Goal: Participate in discussion: Engage in conversation with other users on a specific topic

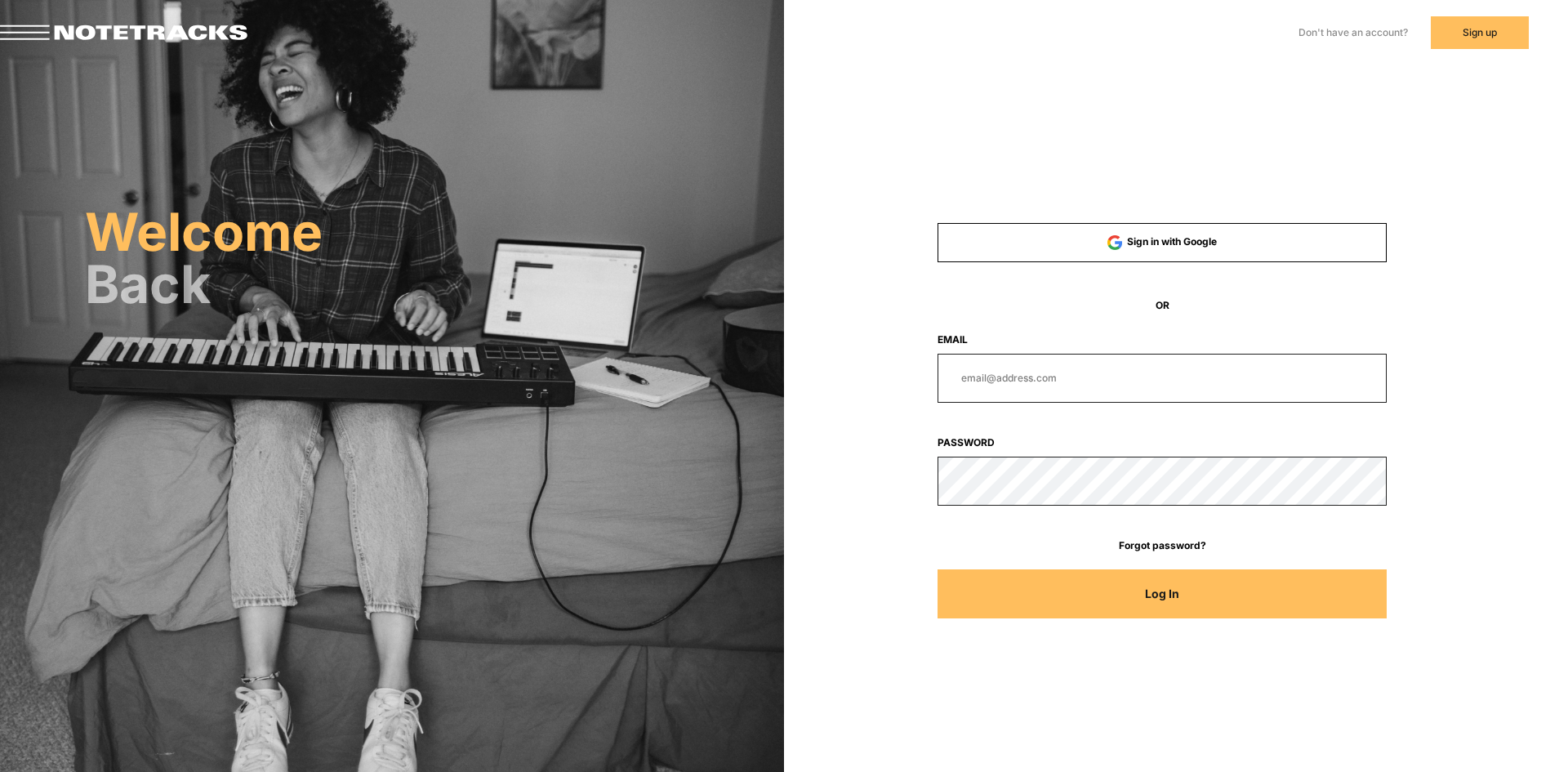
type input "[PERSON_NAME][EMAIL_ADDRESS][DOMAIN_NAME]"
click at [1131, 600] on button "Log In" at bounding box center [1162, 594] width 450 height 49
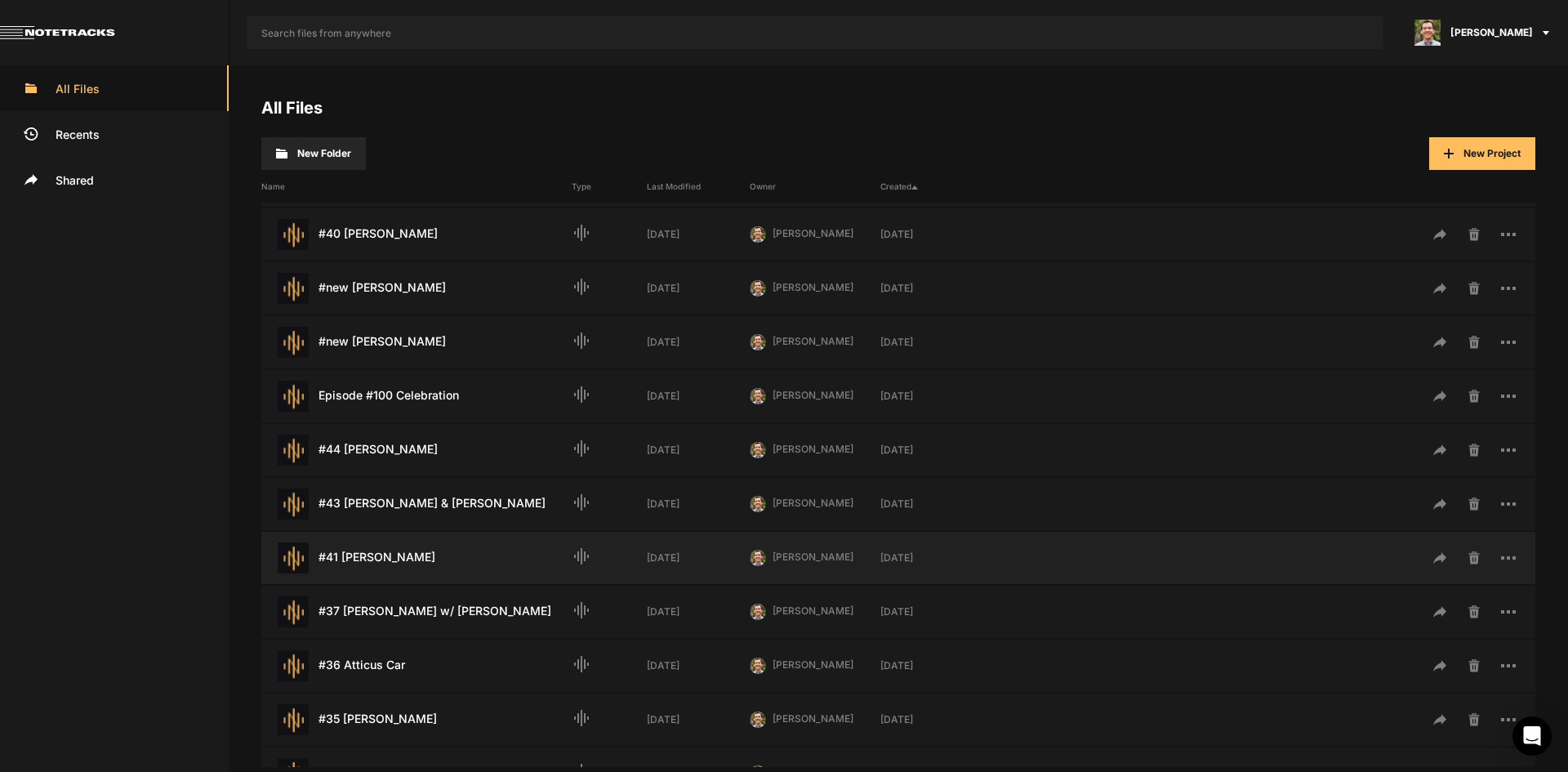
scroll to position [491, 0]
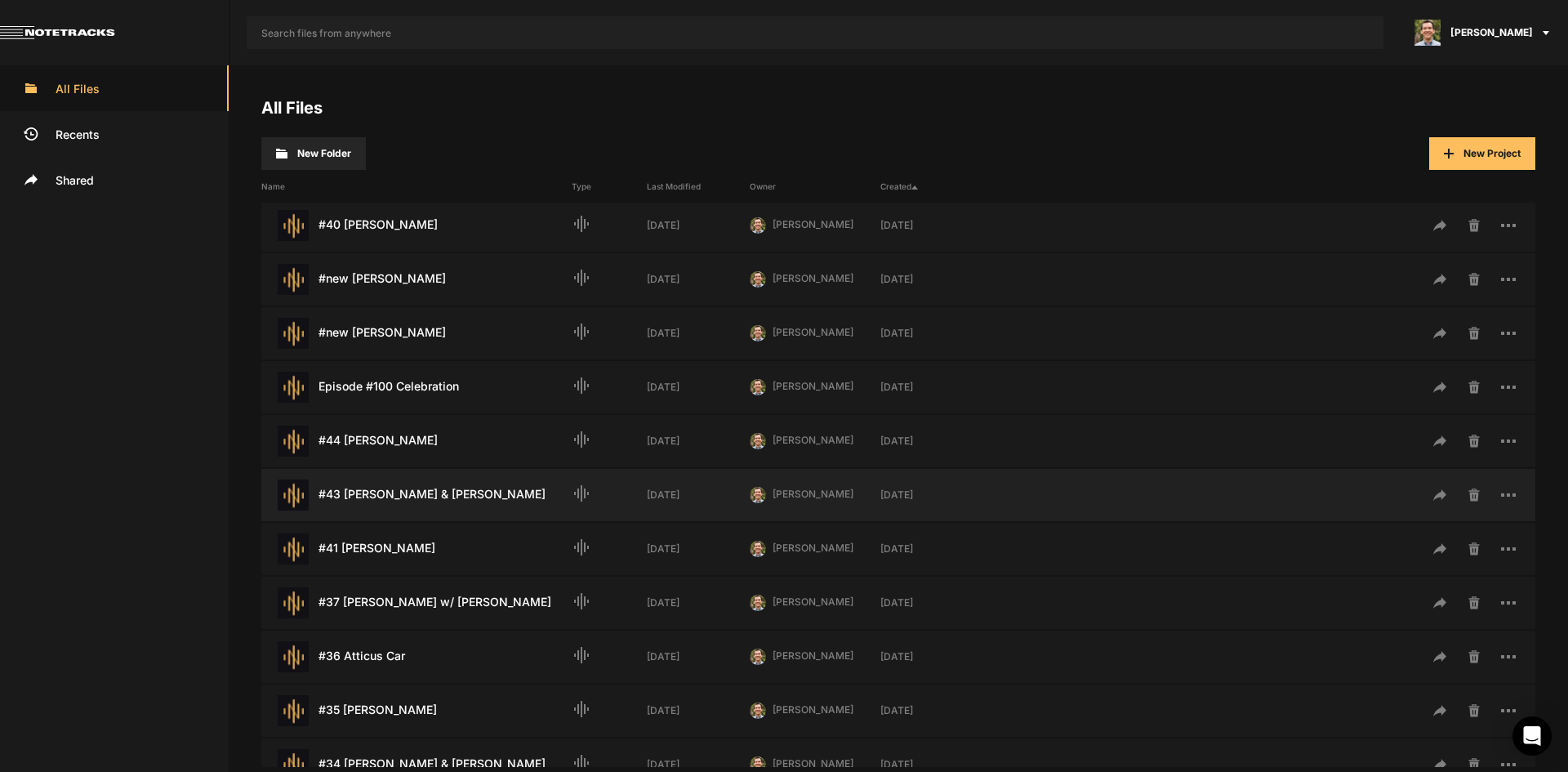
click at [470, 485] on div "#43 [PERSON_NAME] & [PERSON_NAME] Last Modified: [DATE]" at bounding box center [416, 494] width 310 height 31
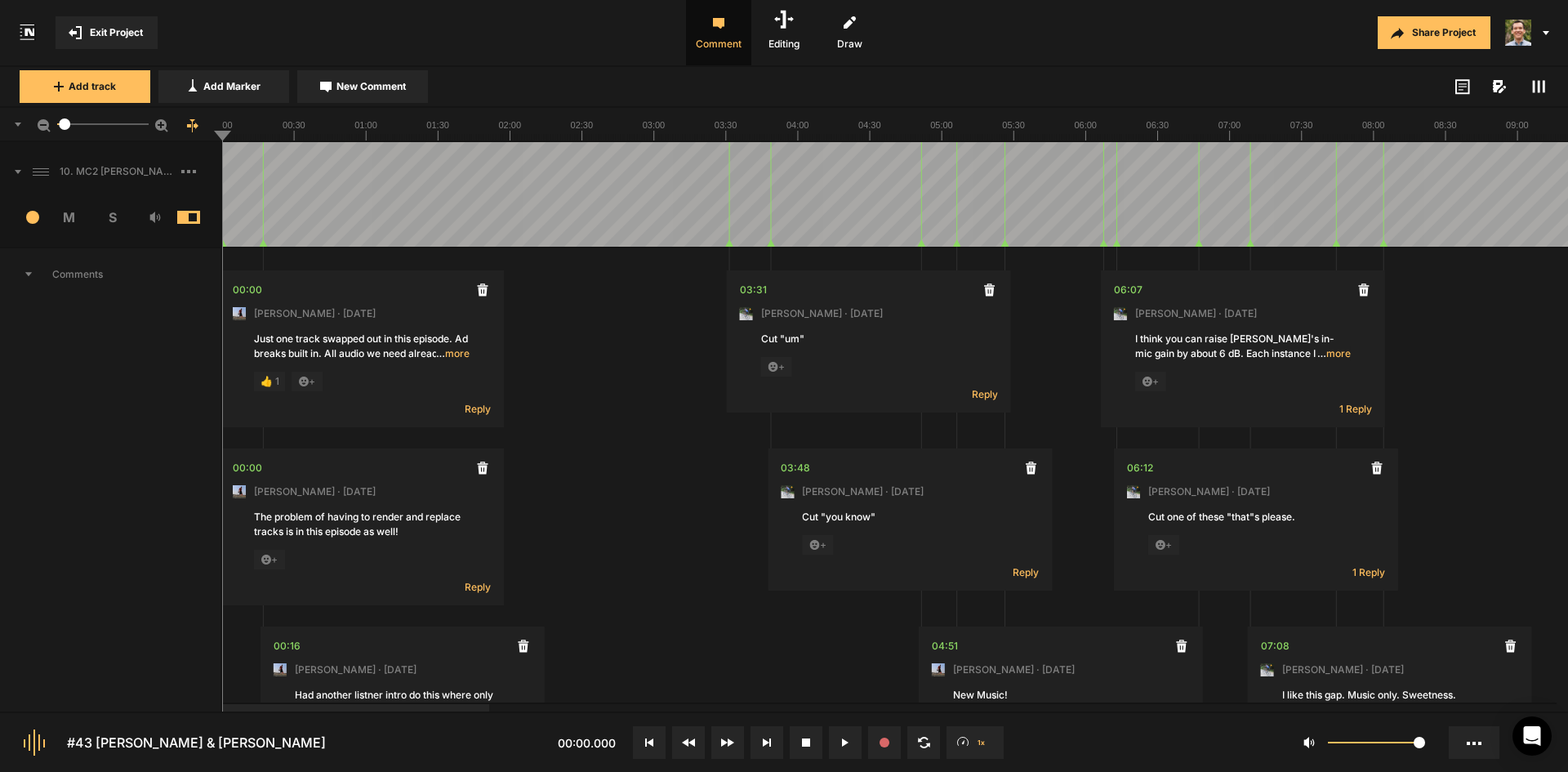
drag, startPoint x: 255, startPoint y: 135, endPoint x: 189, endPoint y: 135, distance: 66.0
click at [189, 135] on nt-ruler "5" at bounding box center [784, 124] width 1568 height 34
drag, startPoint x: 228, startPoint y: 131, endPoint x: 186, endPoint y: 135, distance: 42.2
click at [186, 135] on nt-ruler "5" at bounding box center [784, 124] width 1568 height 34
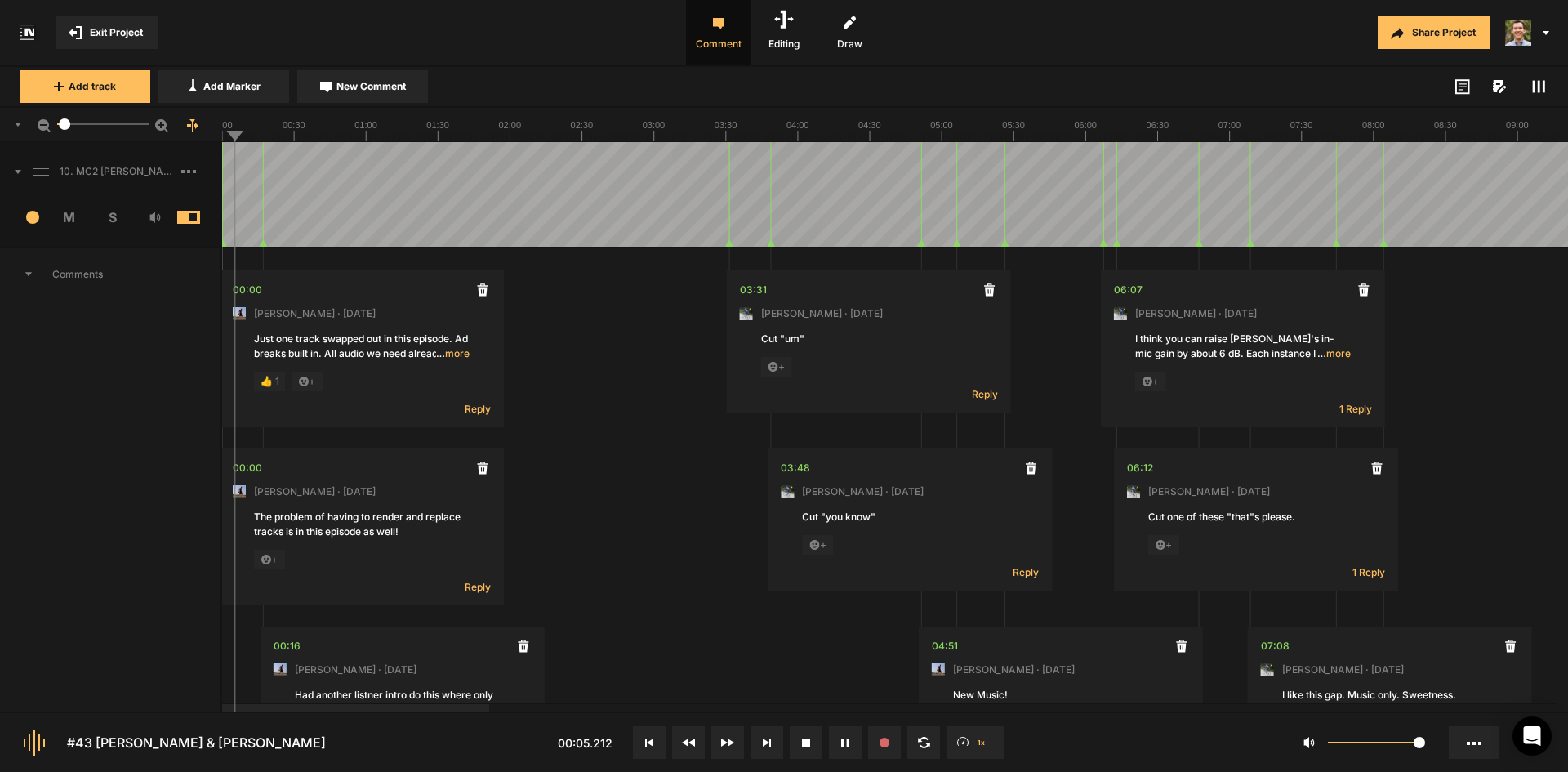
click at [454, 352] on span "… more" at bounding box center [453, 354] width 33 height 15
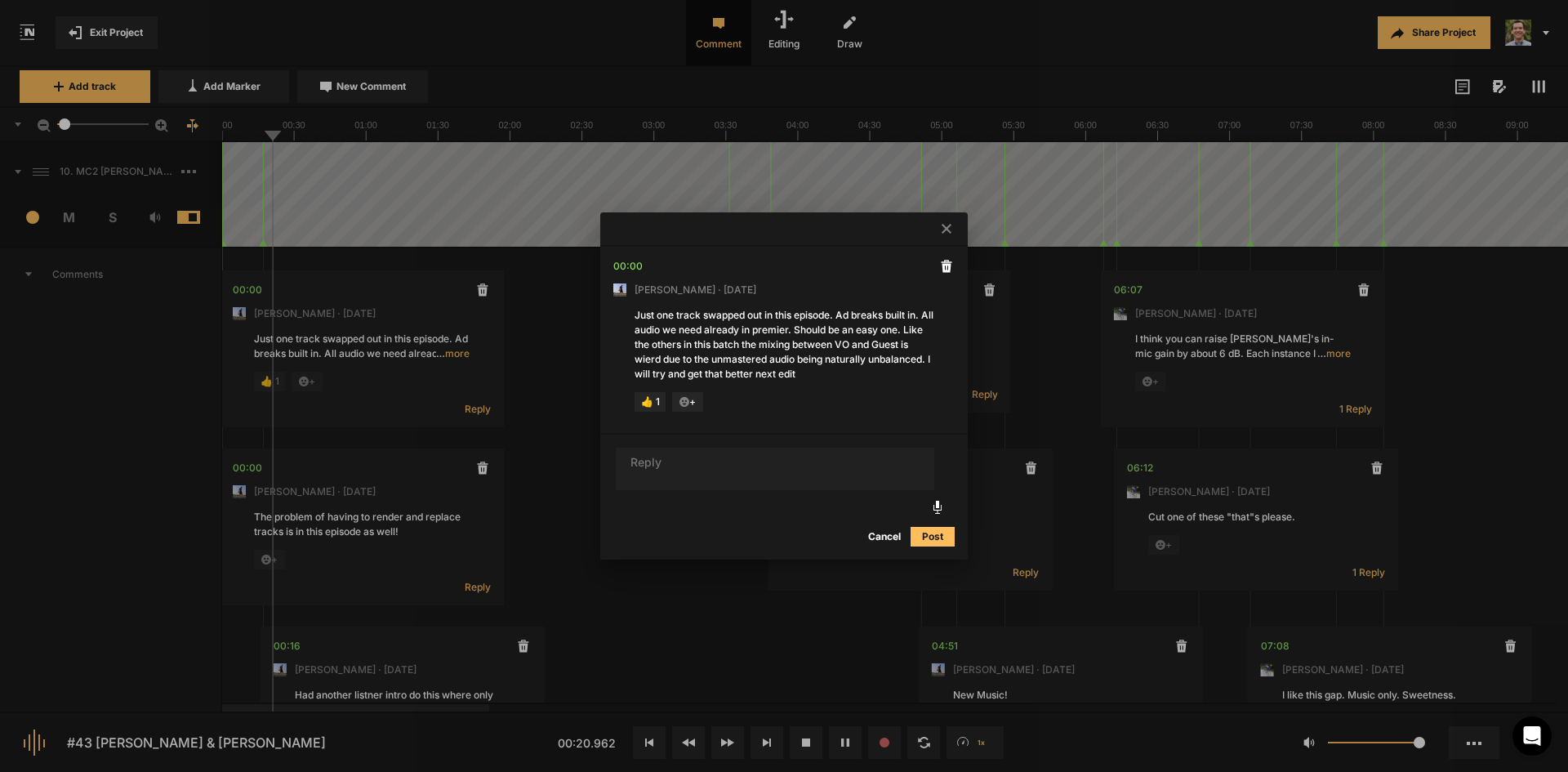
click at [880, 535] on button "Cancel" at bounding box center [884, 536] width 52 height 20
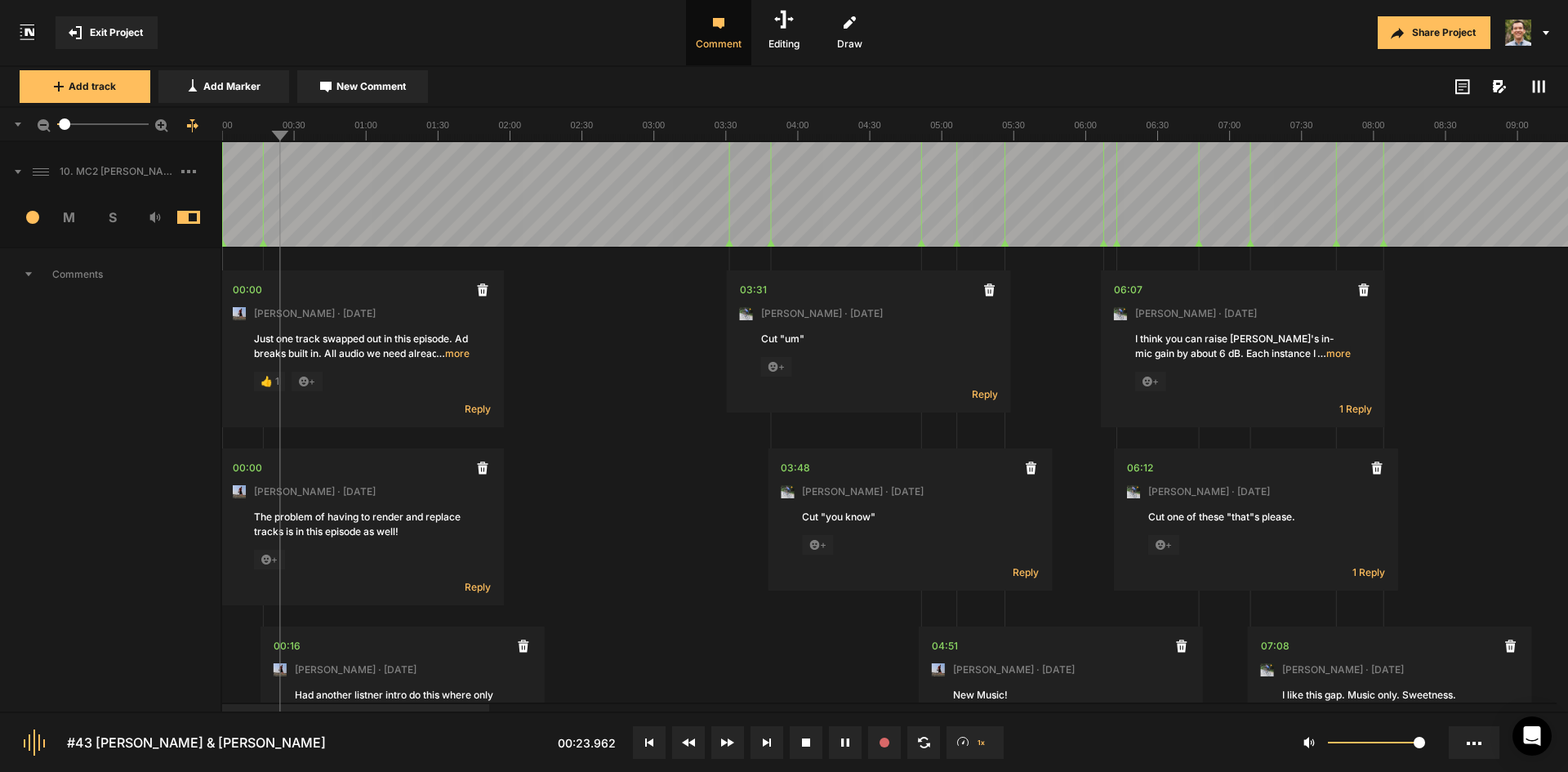
click at [310, 141] on div at bounding box center [895, 124] width 1346 height 34
click at [342, 139] on line at bounding box center [342, 137] width 0 height 7
click at [375, 138] on line at bounding box center [375, 137] width 0 height 7
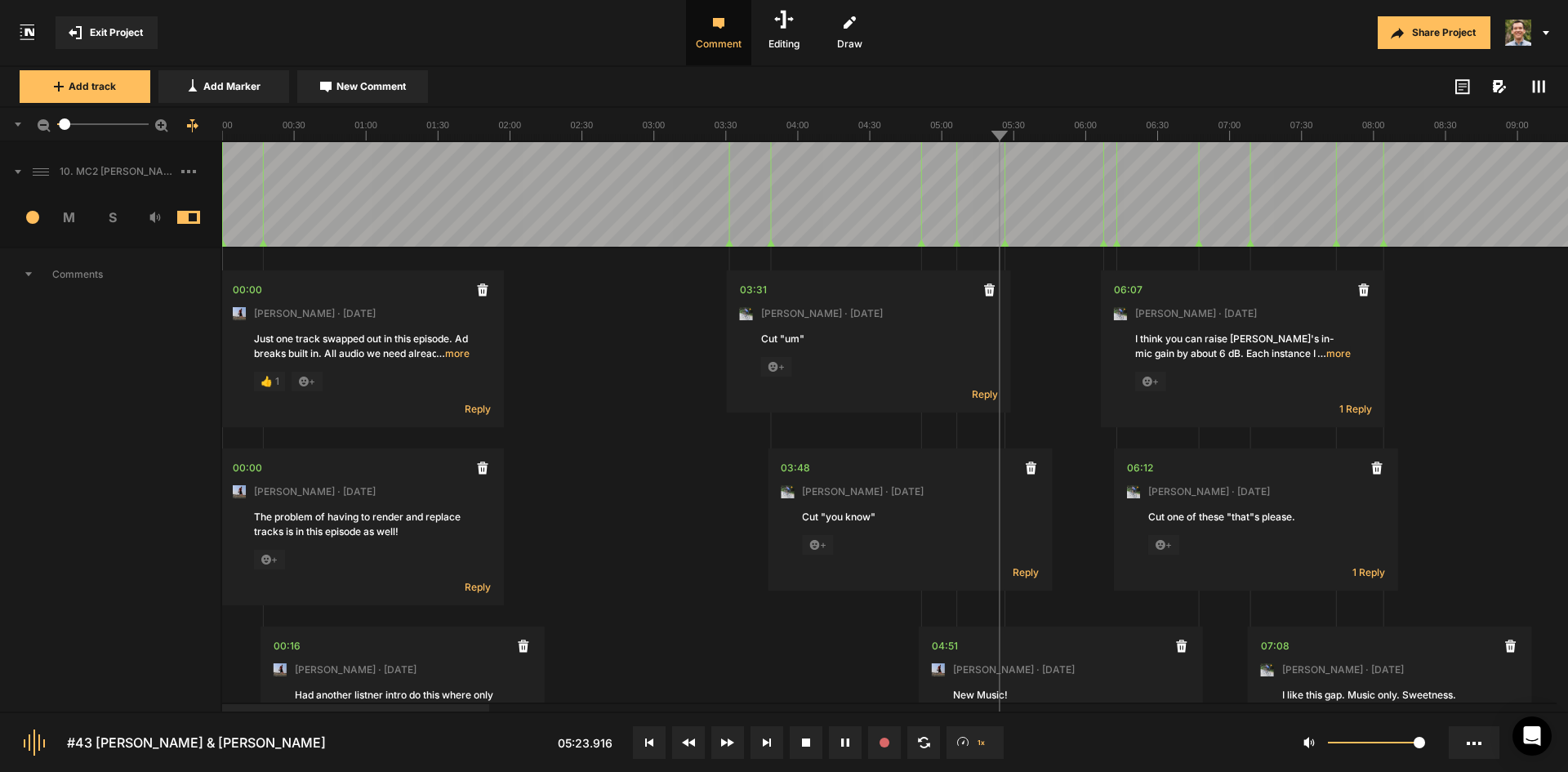
click at [1072, 138] on line at bounding box center [1072, 137] width 0 height 7
click at [843, 747] on button at bounding box center [844, 742] width 33 height 33
drag, startPoint x: 1309, startPoint y: 136, endPoint x: 1261, endPoint y: 153, distance: 50.9
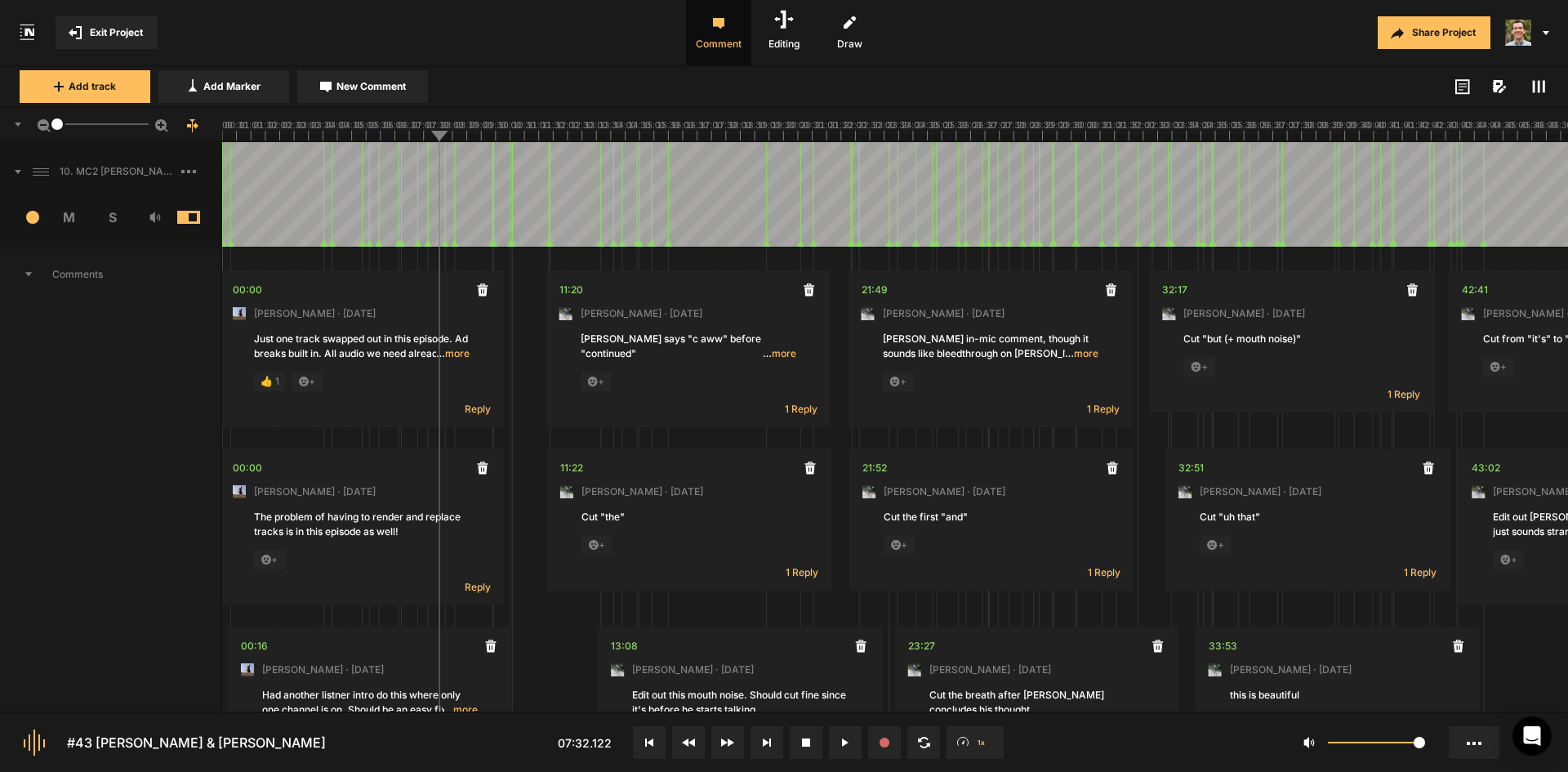
drag, startPoint x: 70, startPoint y: 125, endPoint x: 28, endPoint y: 129, distance: 42.2
click at [27, 129] on div "1" at bounding box center [111, 124] width 222 height 34
click at [490, 132] on rect at bounding box center [895, 124] width 1346 height 33
click at [522, 137] on line at bounding box center [522, 137] width 0 height 7
click at [529, 138] on line at bounding box center [529, 137] width 0 height 7
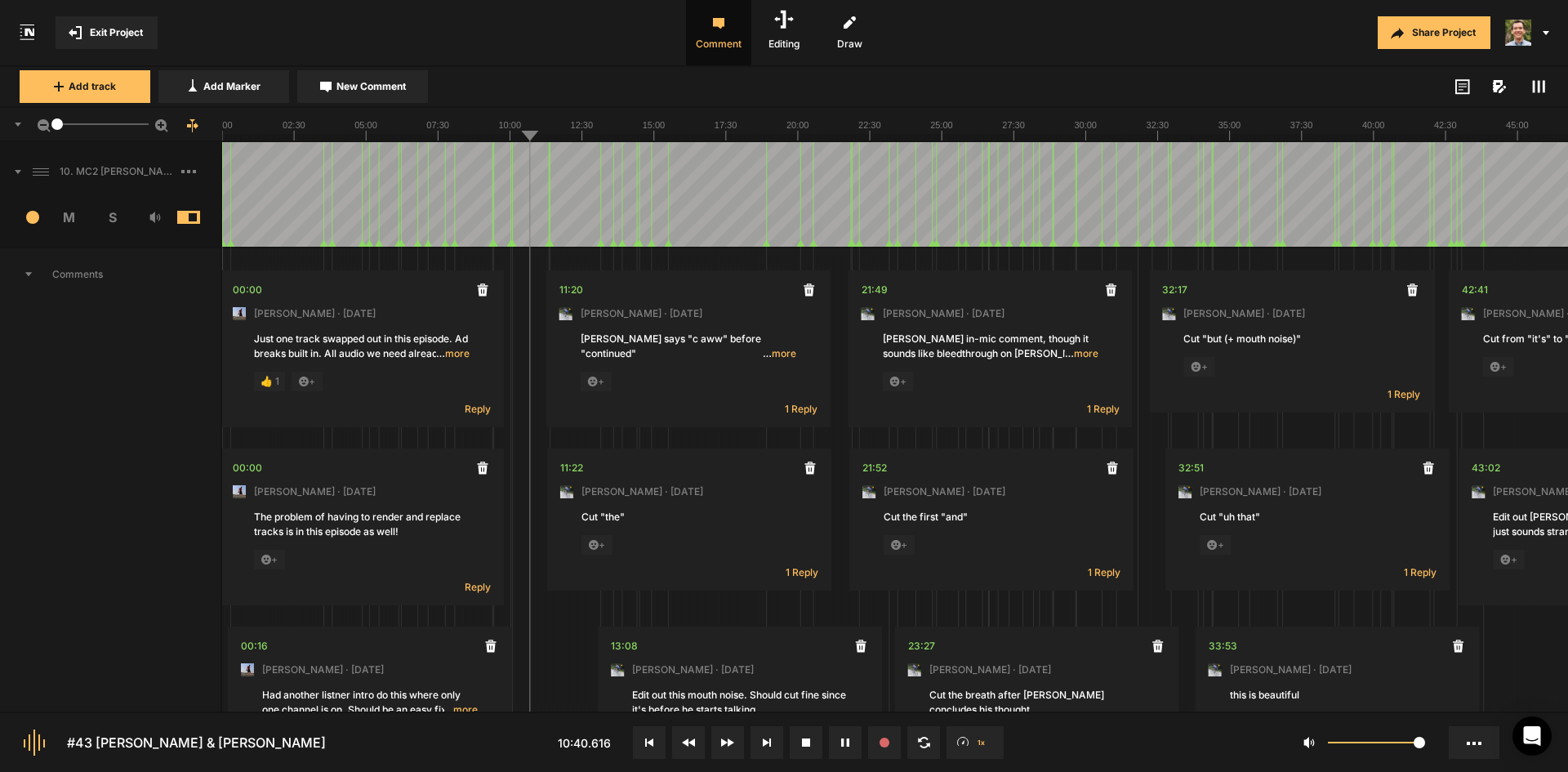
click at [539, 138] on line at bounding box center [539, 137] width 0 height 7
click at [544, 138] on line at bounding box center [544, 137] width 0 height 7
click at [548, 138] on line at bounding box center [548, 137] width 0 height 7
click at [552, 140] on div at bounding box center [895, 124] width 1346 height 34
click at [577, 135] on line at bounding box center [577, 137] width 0 height 7
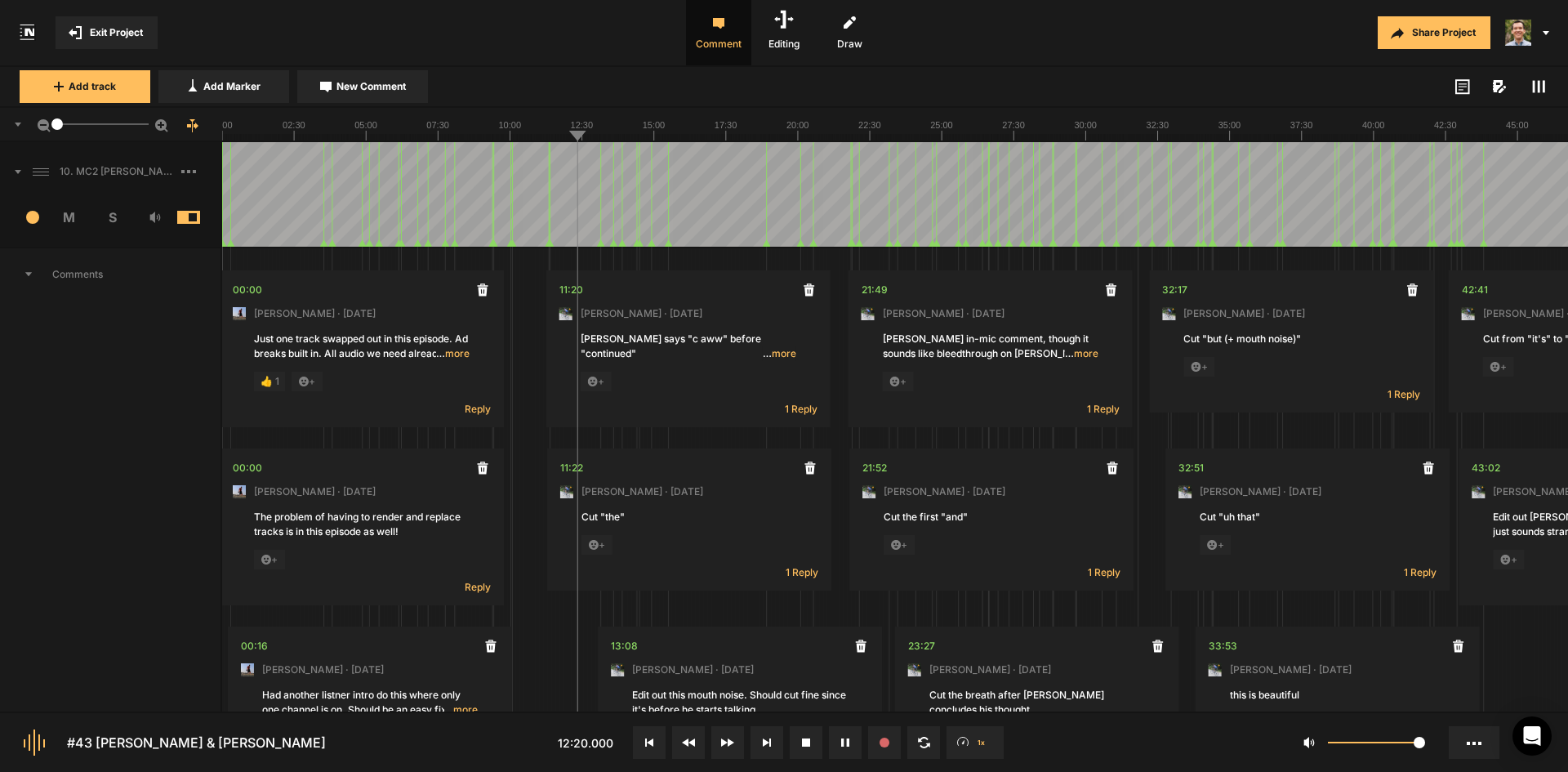
click at [582, 139] on line at bounding box center [582, 136] width 0 height 10
click at [596, 133] on icon at bounding box center [895, 124] width 1346 height 33
click at [603, 135] on line at bounding box center [603, 137] width 0 height 7
click at [612, 138] on line at bounding box center [612, 137] width 0 height 7
click at [611, 137] on line at bounding box center [611, 137] width 0 height 7
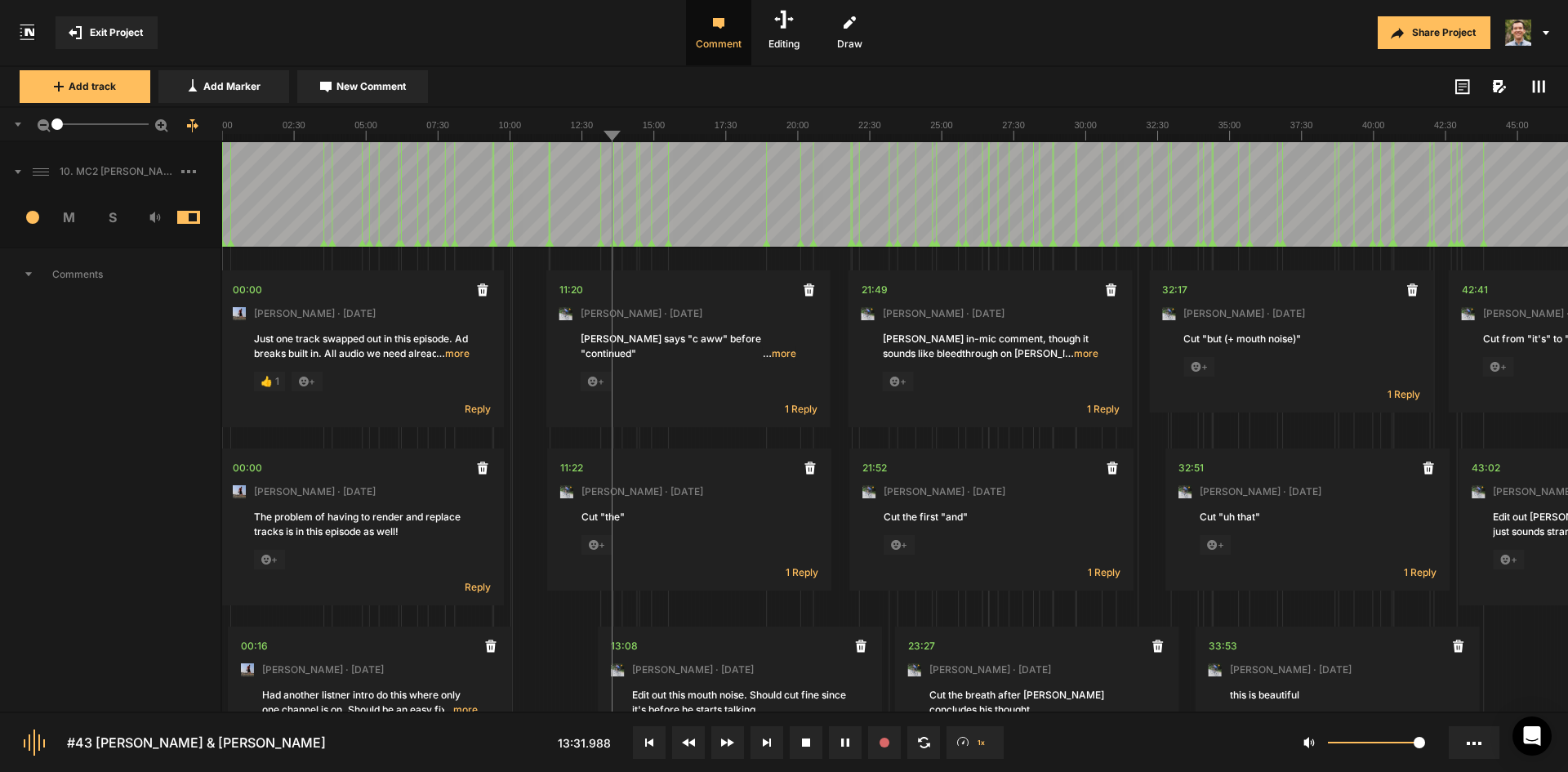
click at [609, 138] on line at bounding box center [609, 137] width 0 height 7
click at [606, 137] on line at bounding box center [606, 137] width 0 height 7
click at [599, 138] on line at bounding box center [599, 137] width 0 height 7
click at [647, 81] on div "Add track Add Marker New Comment Color: Tags:" at bounding box center [784, 87] width 1568 height 41
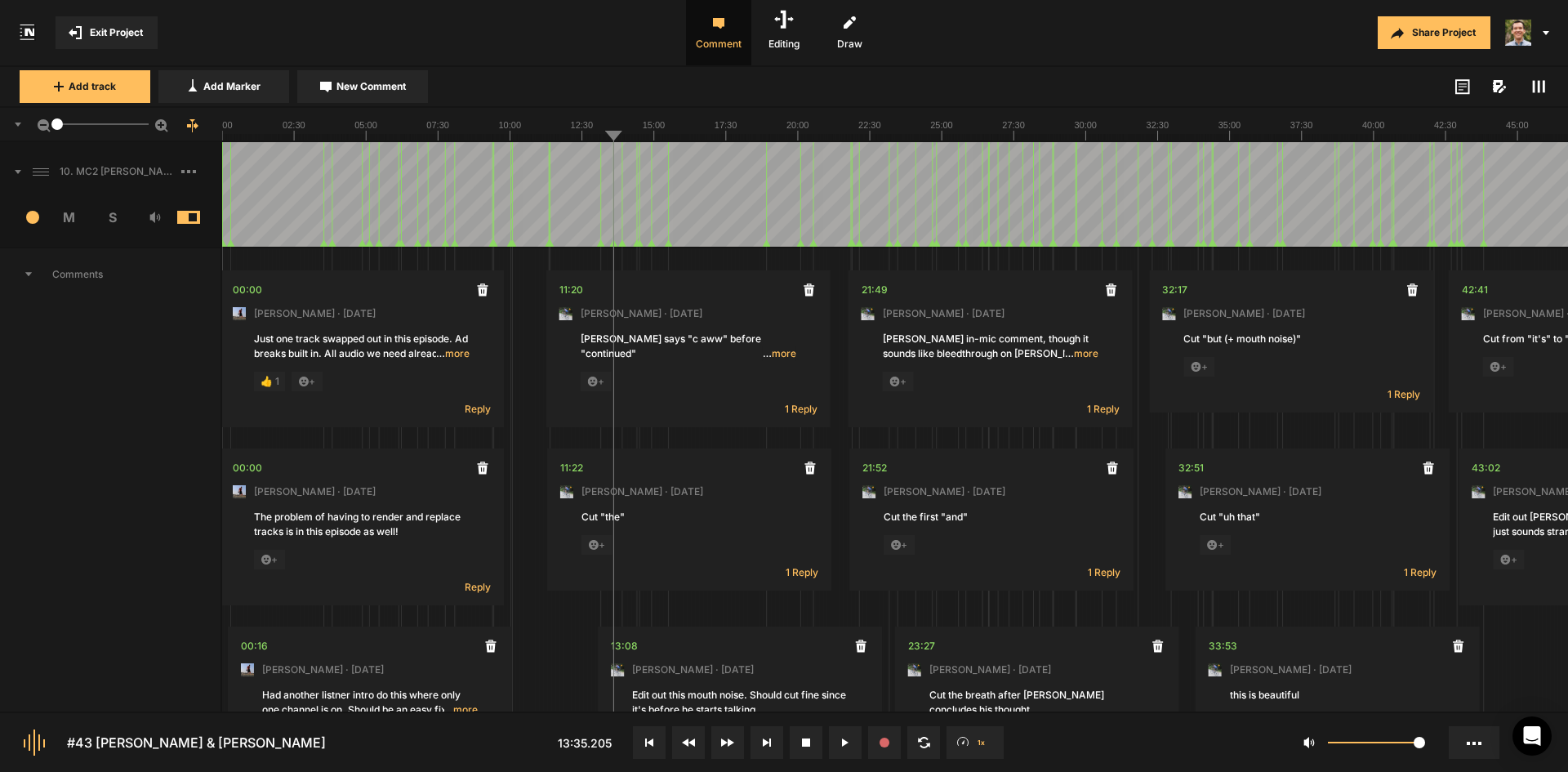
drag, startPoint x: 1018, startPoint y: 62, endPoint x: 1014, endPoint y: 85, distance: 23.3
click at [1018, 64] on div "Share Project" at bounding box center [1241, 33] width 653 height 65
click at [951, 48] on div "Share Project" at bounding box center [1241, 33] width 653 height 65
click at [754, 134] on line at bounding box center [754, 137] width 0 height 7
click at [764, 136] on line at bounding box center [764, 137] width 0 height 7
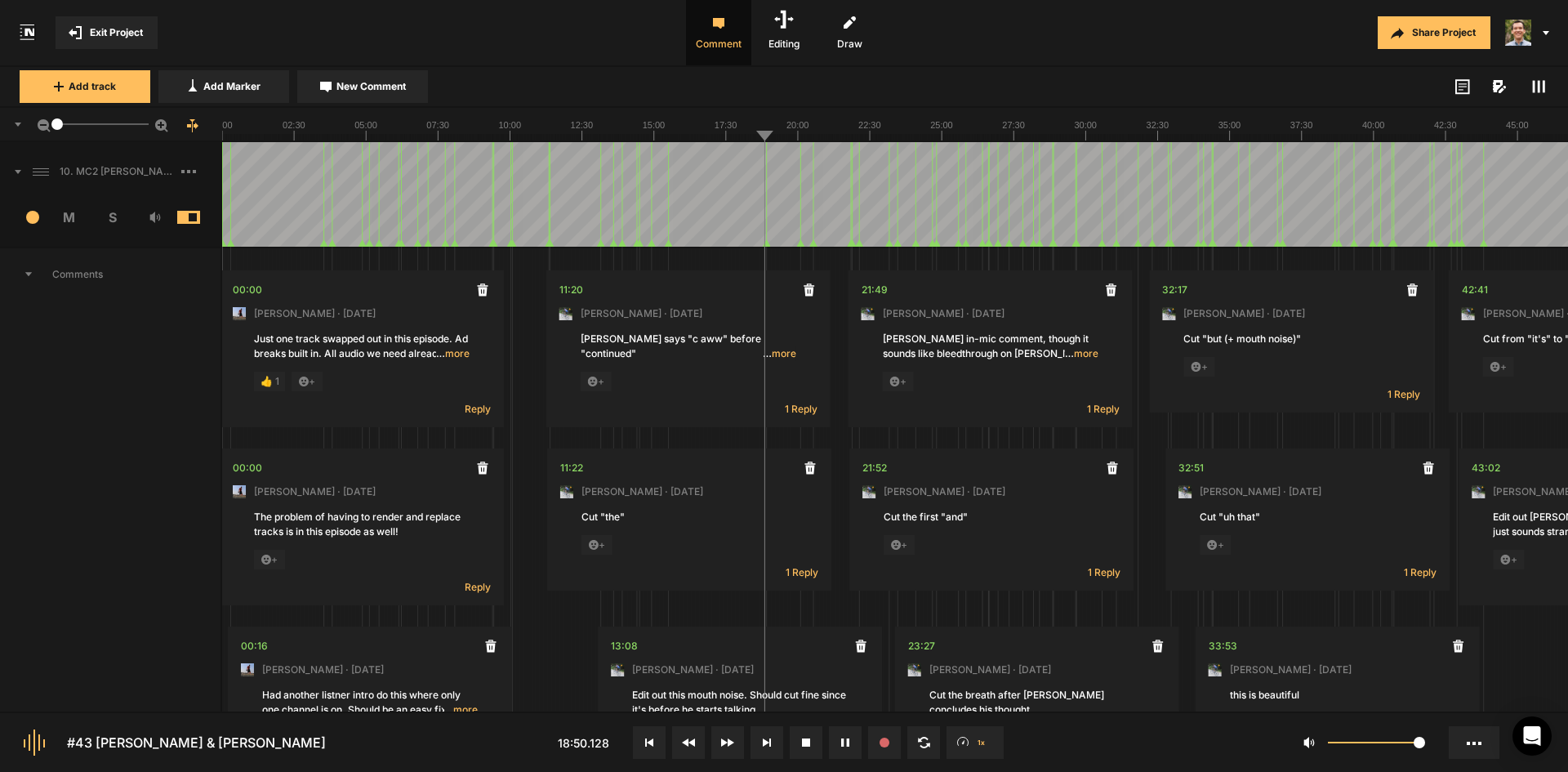
click at [766, 137] on line at bounding box center [766, 137] width 0 height 7
click at [776, 136] on line at bounding box center [776, 137] width 0 height 7
click at [843, 746] on icon at bounding box center [843, 742] width 3 height 8
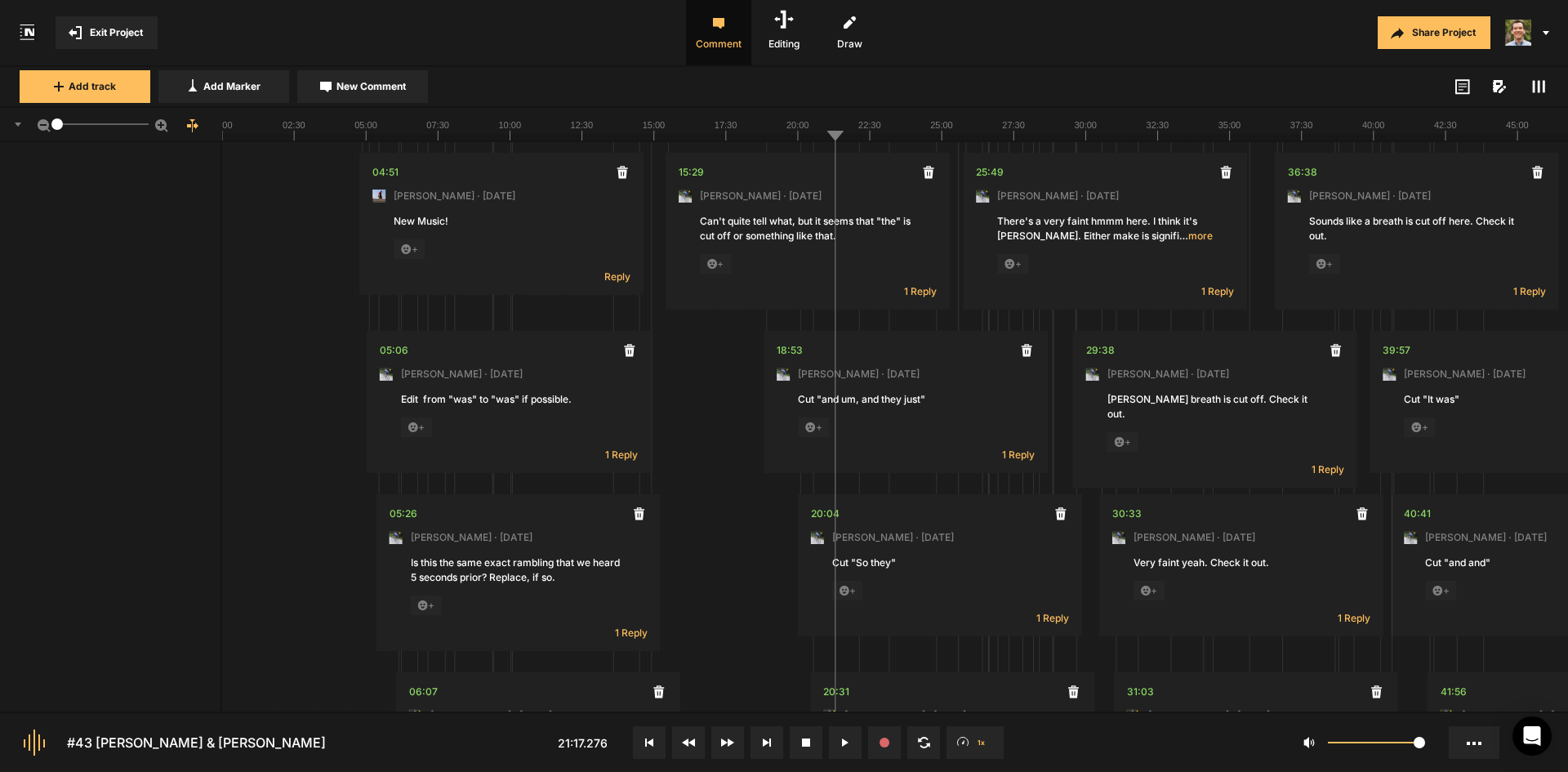
scroll to position [1552, 0]
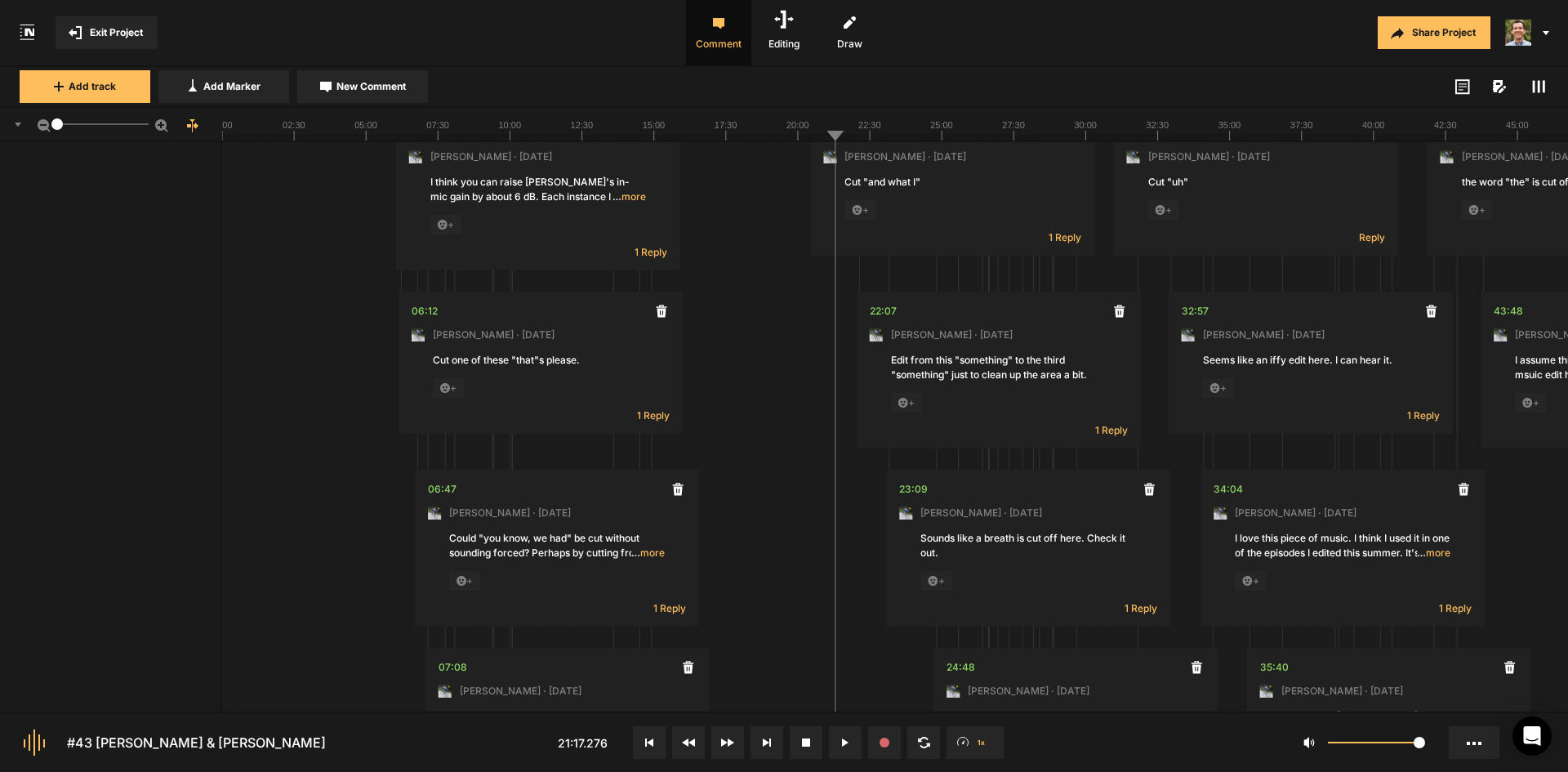
click at [1235, 138] on line at bounding box center [1235, 137] width 0 height 7
click at [1147, 48] on div "Share Project" at bounding box center [1241, 33] width 653 height 65
click at [1295, 90] on div at bounding box center [1319, 86] width 459 height 20
click at [343, 86] on span "New Comment" at bounding box center [371, 86] width 70 height 15
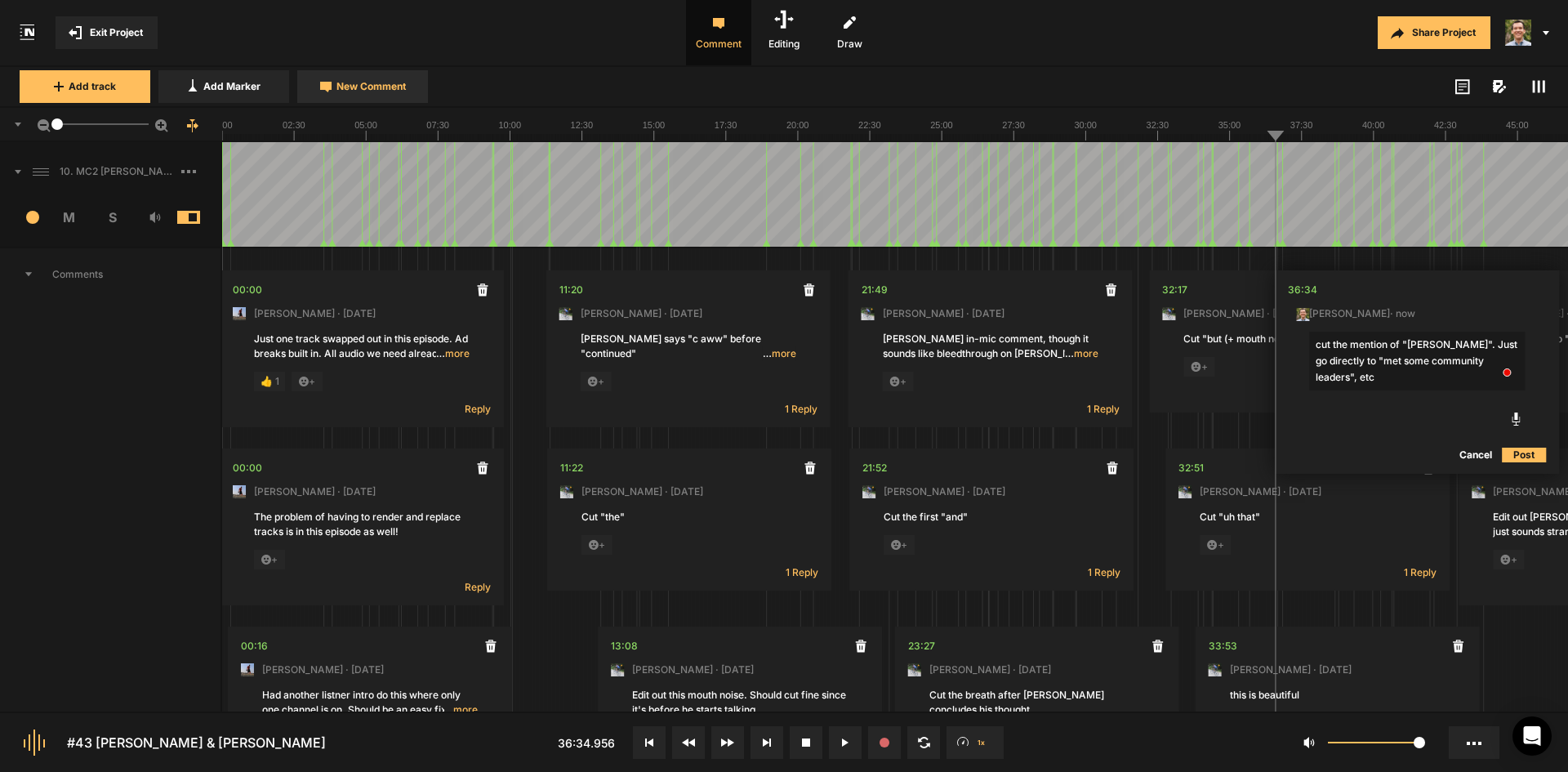
type textarea "cut the mention of "[PERSON_NAME]". Just go directly to "met some community lea…"
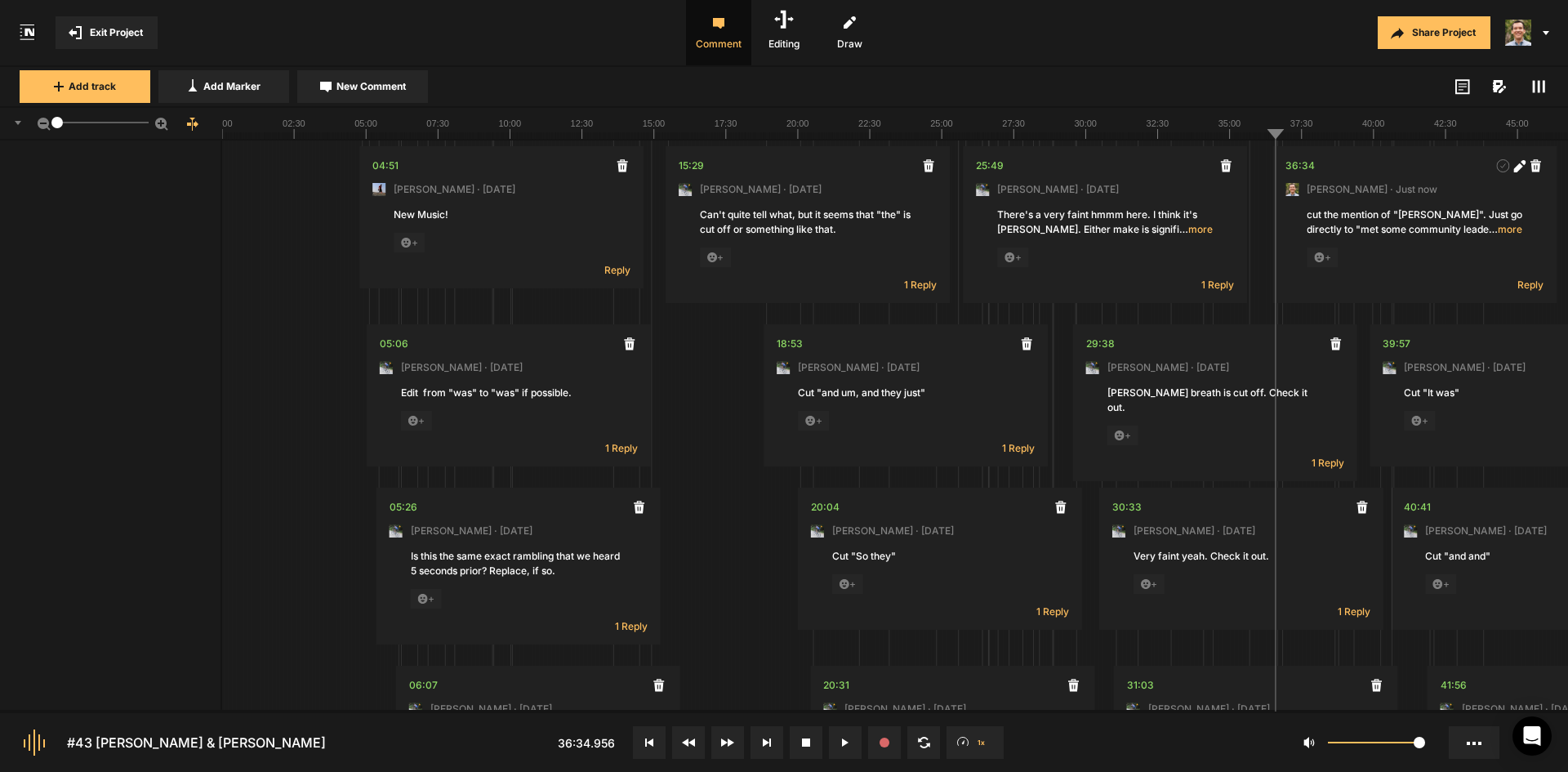
scroll to position [1015, 0]
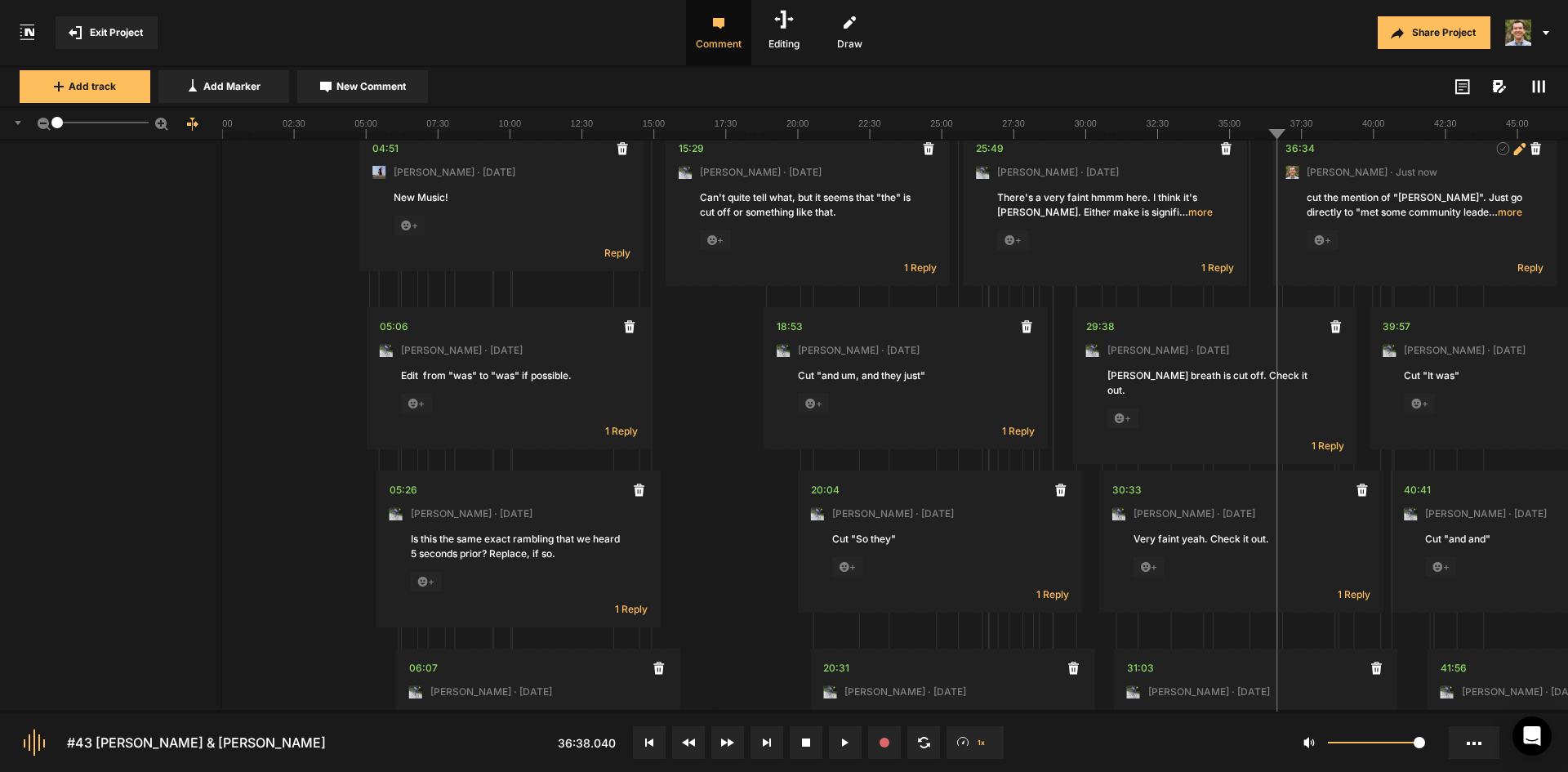
click at [1519, 150] on icon at bounding box center [1518, 150] width 9 height 9
click at [1382, 216] on textarea "cut the mention of "[PERSON_NAME]". Just go directly to "met some community lea…" at bounding box center [1415, 216] width 216 height 52
drag, startPoint x: 1415, startPoint y: 215, endPoint x: 1389, endPoint y: 227, distance: 28.6
click at [1414, 215] on textarea "cut the mention of "[PERSON_NAME]". Just go directly to "met some community lea…" at bounding box center [1415, 216] width 216 height 52
click at [1384, 216] on textarea "cut the mention of "[PERSON_NAME]". Just go directly to "met some community lea…" at bounding box center [1415, 216] width 216 height 52
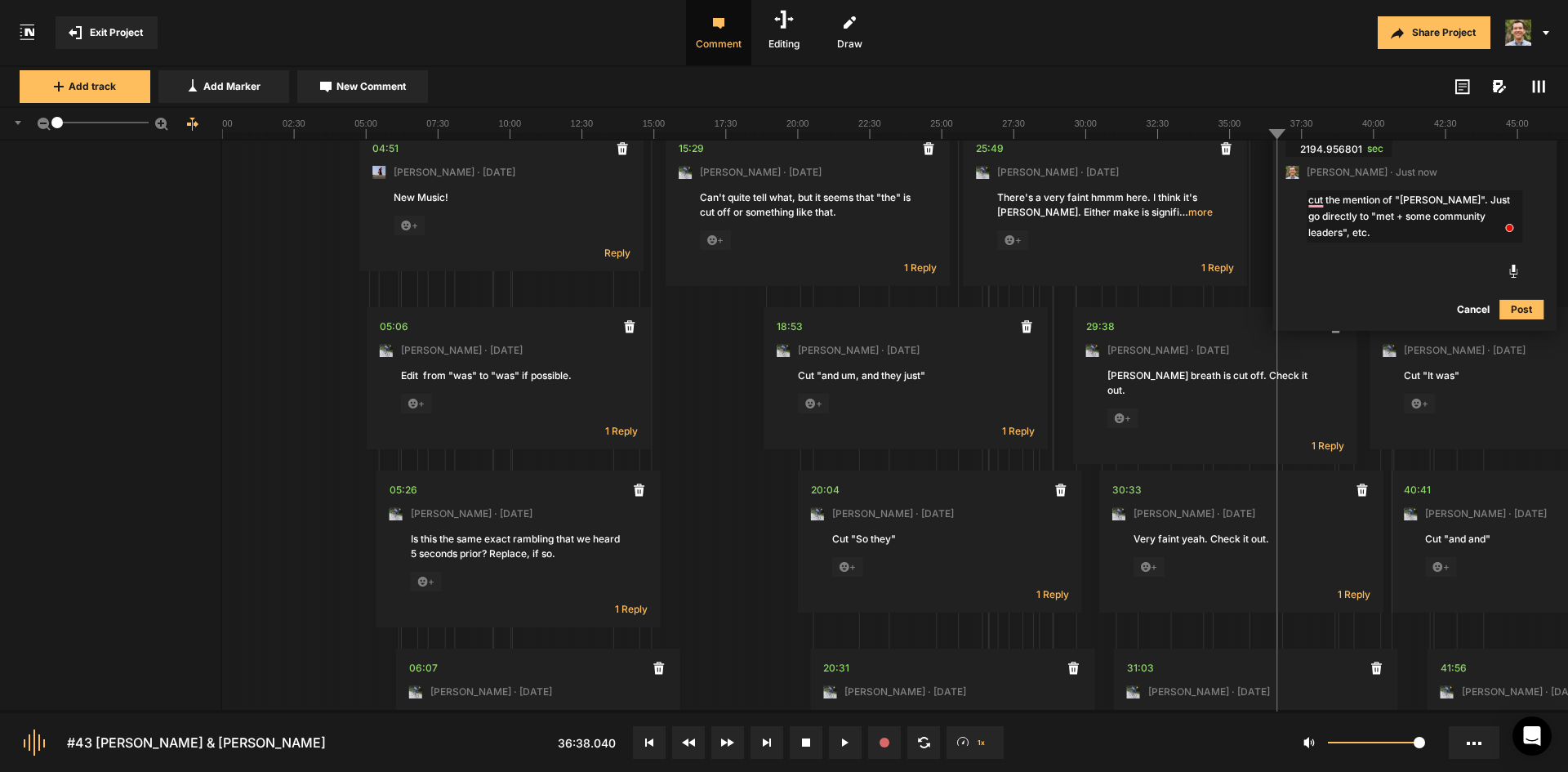
click at [1421, 220] on textarea "cut the mention of "[PERSON_NAME]". Just go directly to "met + some community l…" at bounding box center [1415, 216] width 216 height 52
type textarea "cut the mention of "[PERSON_NAME]". Just go directly to "met + some [DEMOGRAPHI…"
click at [1275, 137] on line at bounding box center [1275, 135] width 0 height 7
click at [159, 124] on icon at bounding box center [162, 124] width 13 height 13
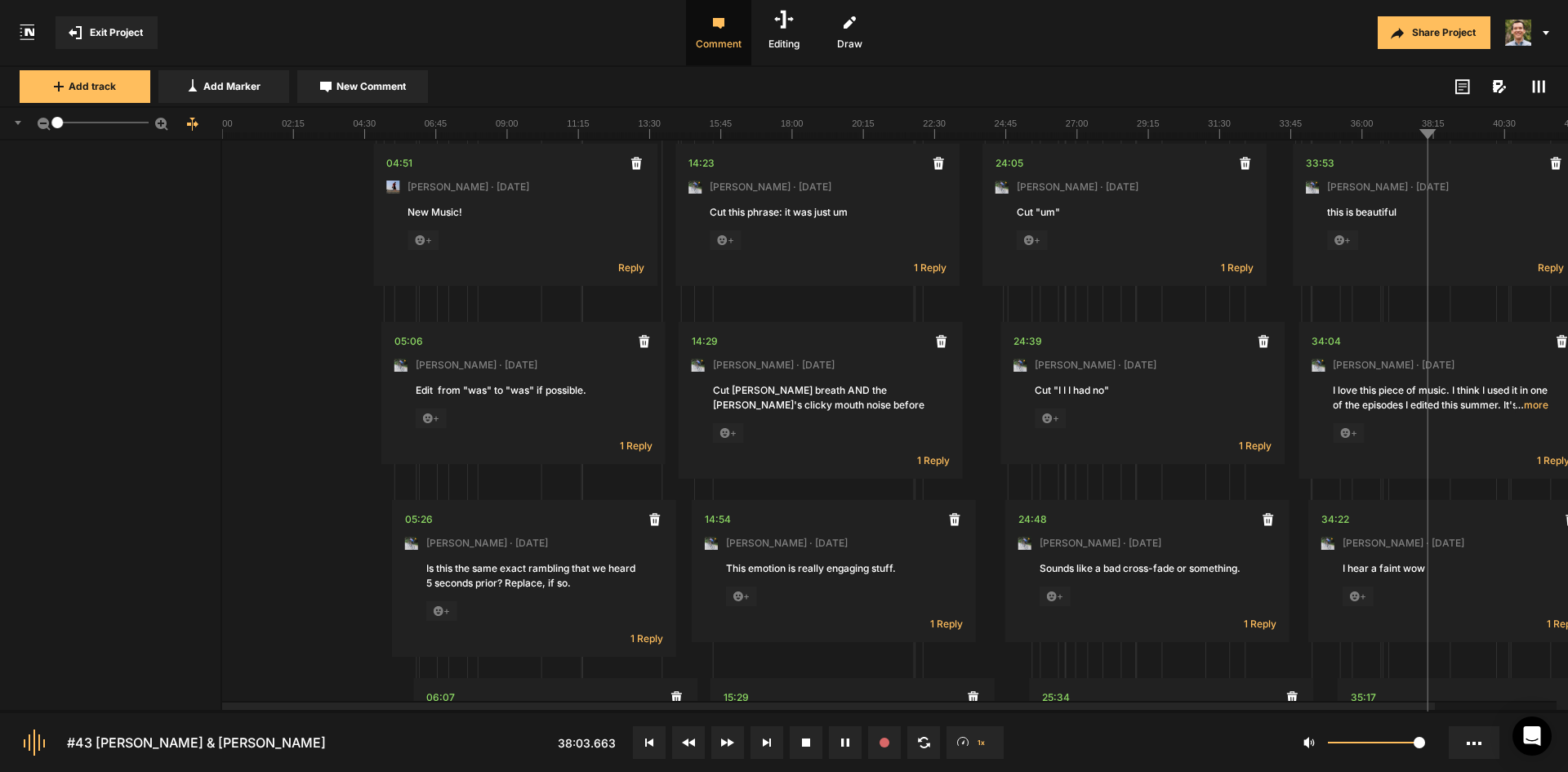
click at [50, 122] on icon at bounding box center [44, 124] width 13 height 13
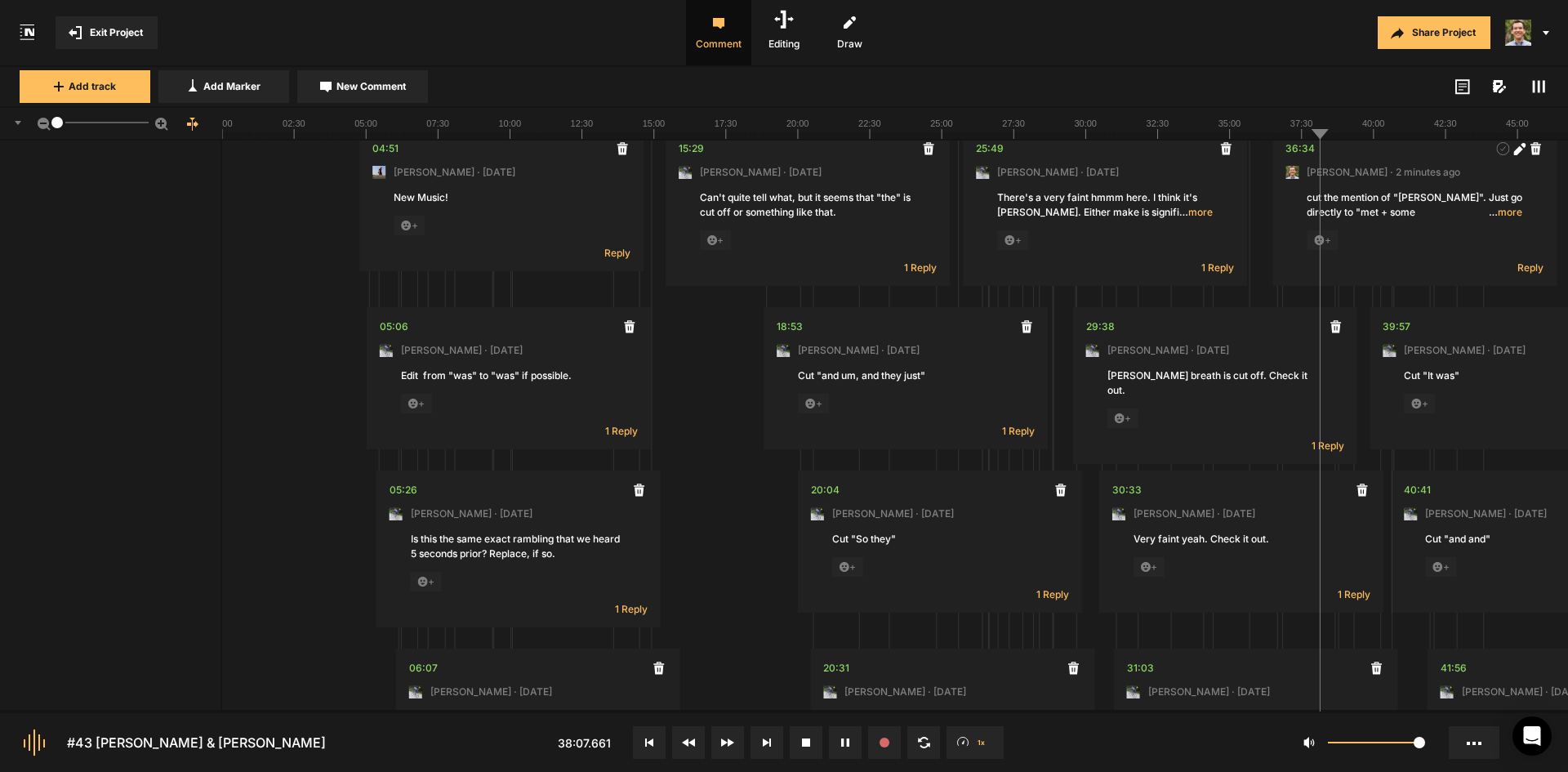
scroll to position [0, 0]
drag, startPoint x: 52, startPoint y: 123, endPoint x: 19, endPoint y: 118, distance: 33.4
click at [19, 118] on div "1" at bounding box center [111, 124] width 222 height 34
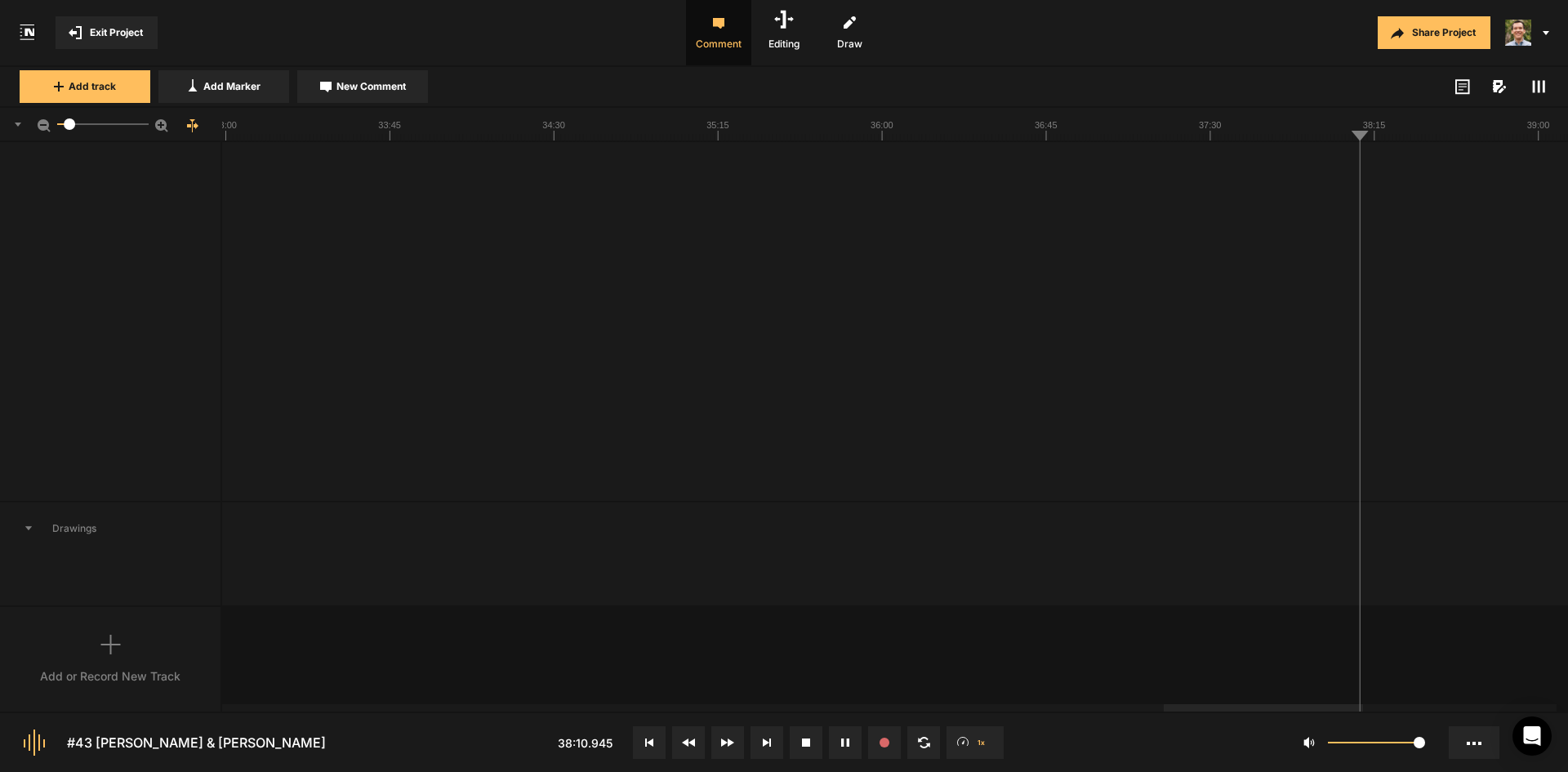
scroll to position [823, 0]
drag, startPoint x: 56, startPoint y: 126, endPoint x: 71, endPoint y: 130, distance: 15.5
click at [71, 130] on mat-slider "8.4" at bounding box center [103, 124] width 105 height 39
drag, startPoint x: 65, startPoint y: 125, endPoint x: 186, endPoint y: 136, distance: 121.5
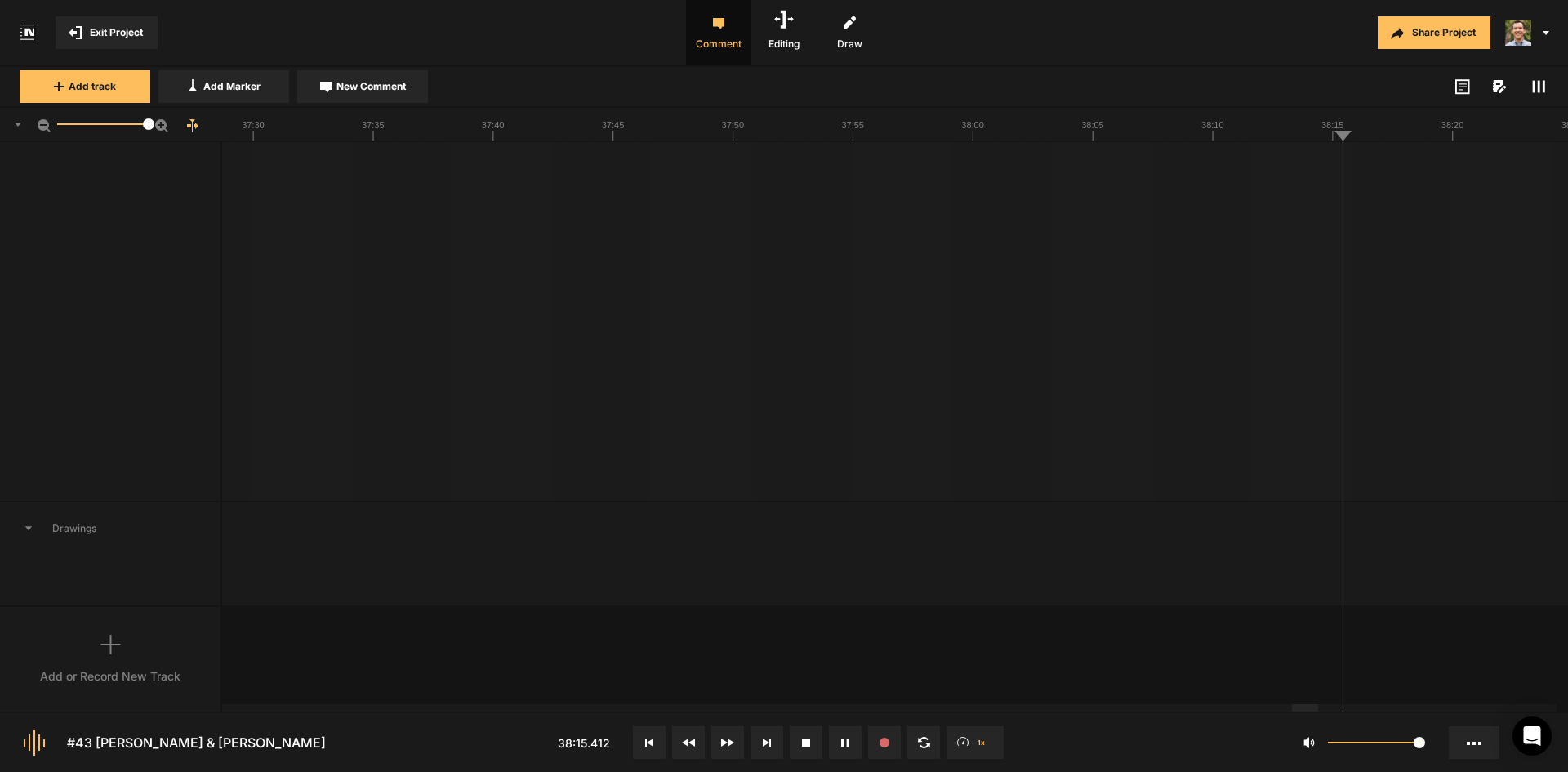
click at [186, 136] on div "50" at bounding box center [111, 124] width 222 height 34
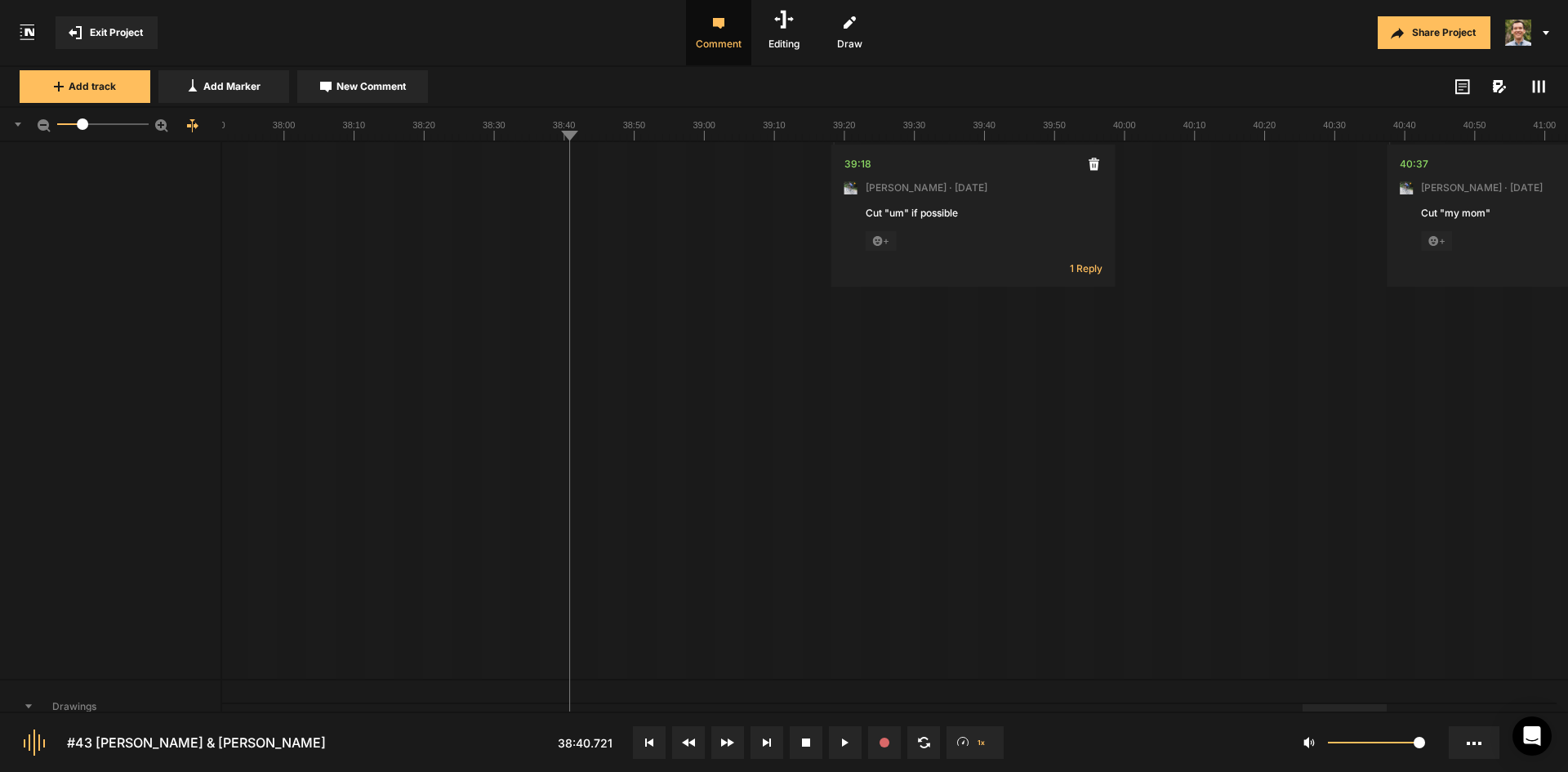
scroll to position [592, 0]
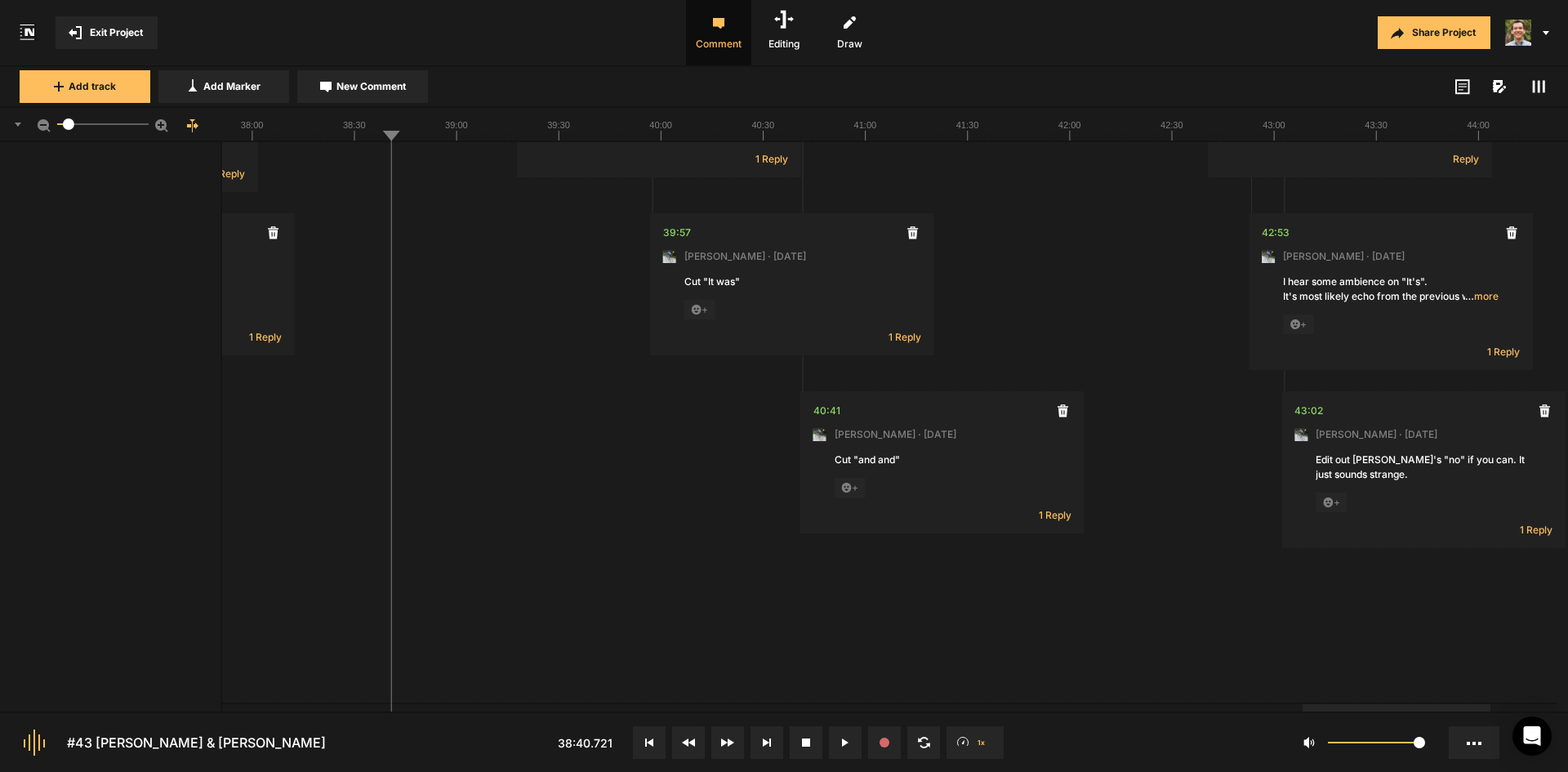
drag, startPoint x: 148, startPoint y: 123, endPoint x: 69, endPoint y: 132, distance: 79.5
click at [69, 132] on mat-slider "7.1" at bounding box center [103, 124] width 105 height 39
click at [386, 94] on button "New Comment" at bounding box center [362, 86] width 131 height 33
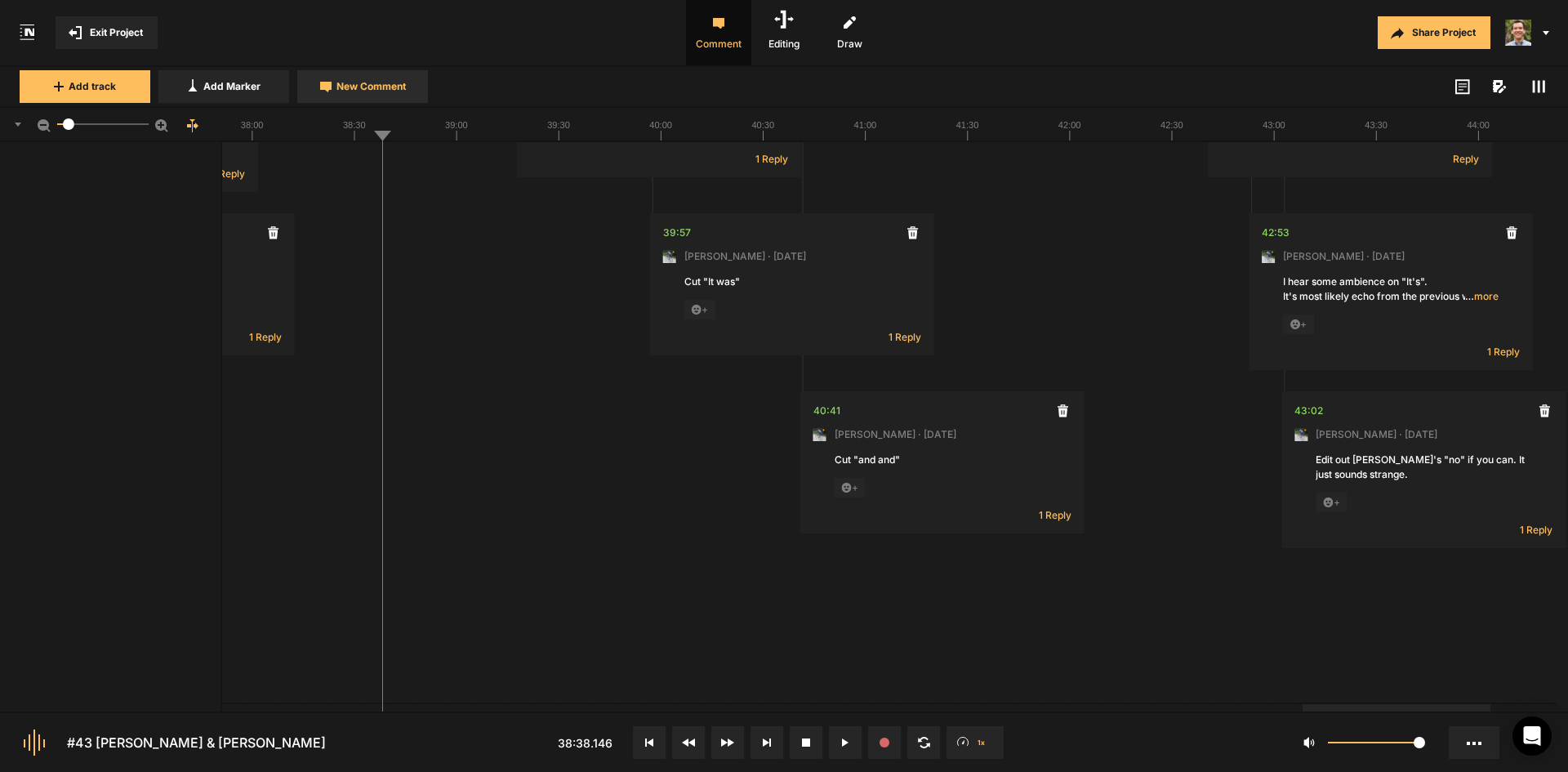
scroll to position [0, 0]
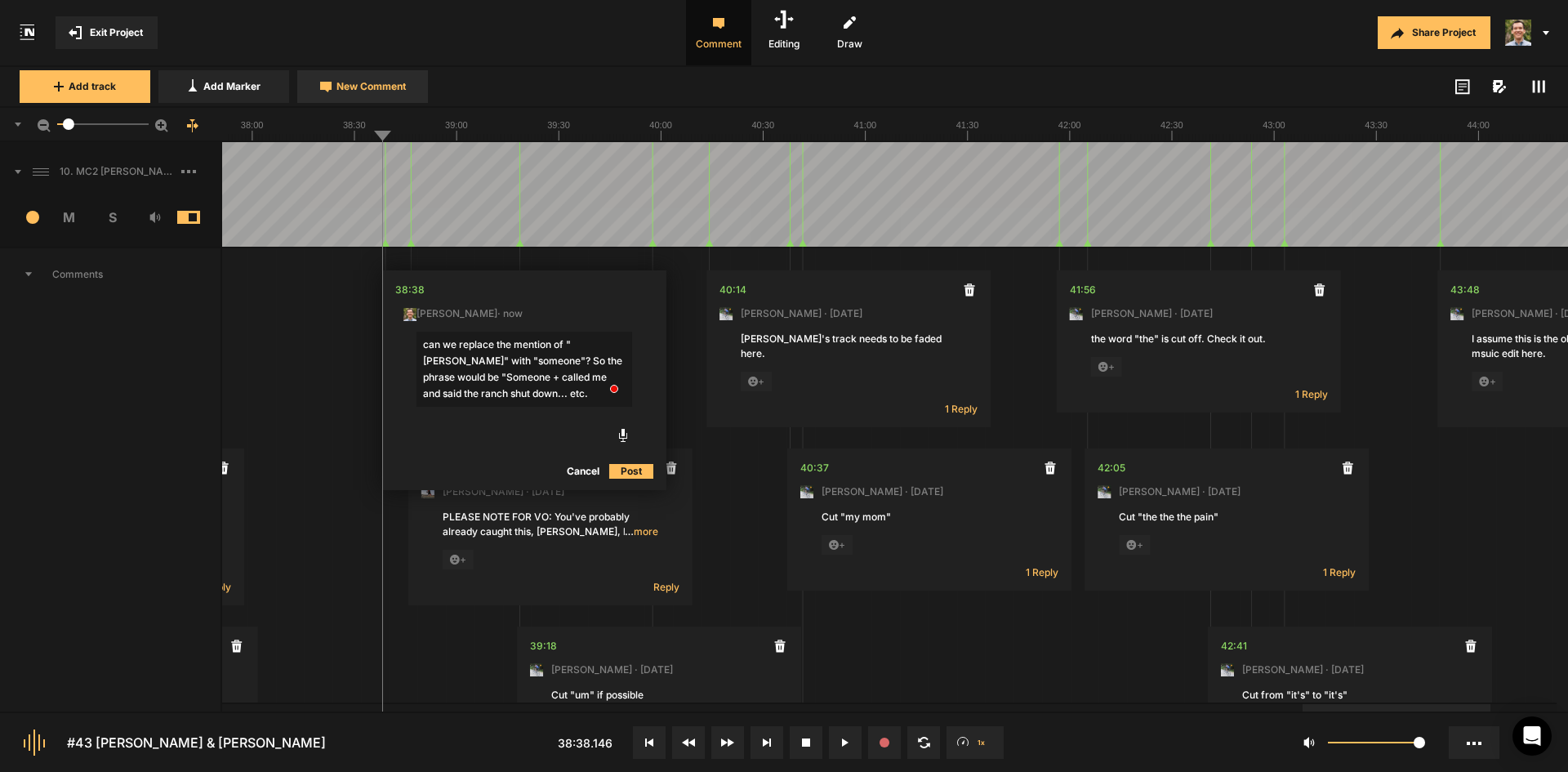
type textarea "can we replace the mention of "[PERSON_NAME]" with "someone"? So the phrase wou…"
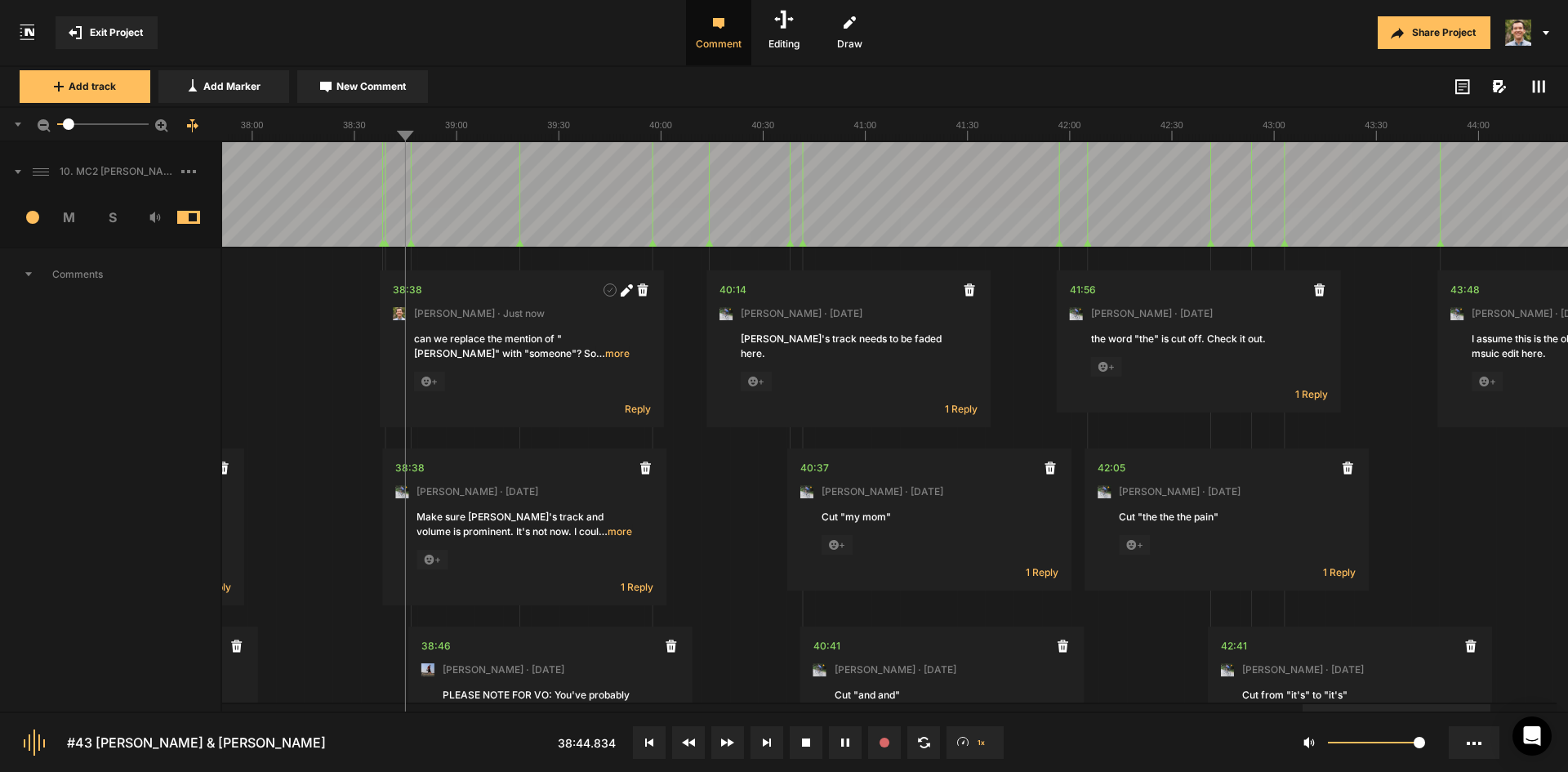
click at [382, 137] on line at bounding box center [382, 137] width 0 height 7
click at [378, 138] on line at bounding box center [378, 137] width 0 height 7
click at [372, 138] on line at bounding box center [372, 137] width 0 height 7
click at [188, 171] on rect at bounding box center [189, 172] width 4 height 4
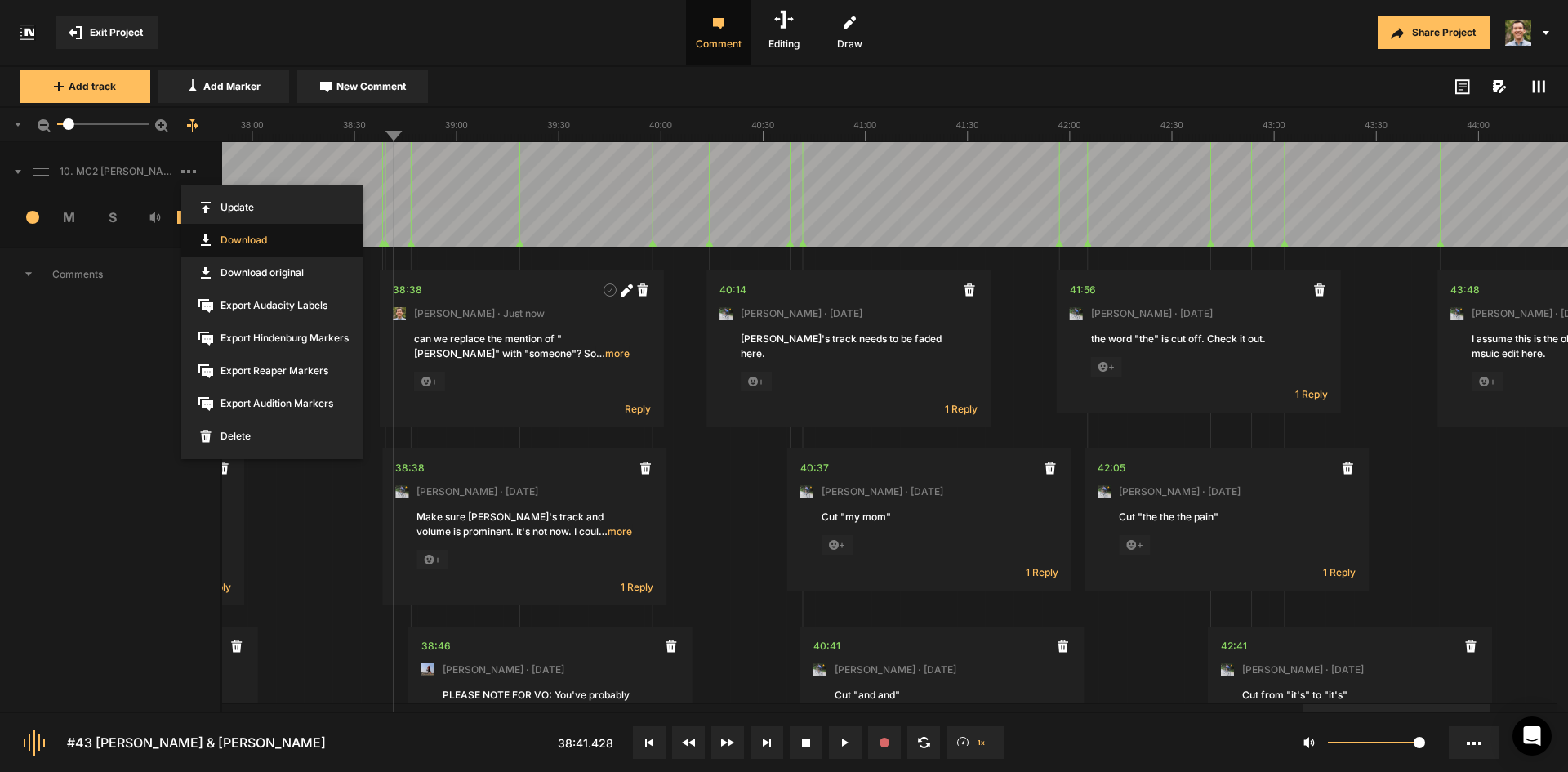
click at [270, 239] on link "Download" at bounding box center [271, 240] width 181 height 33
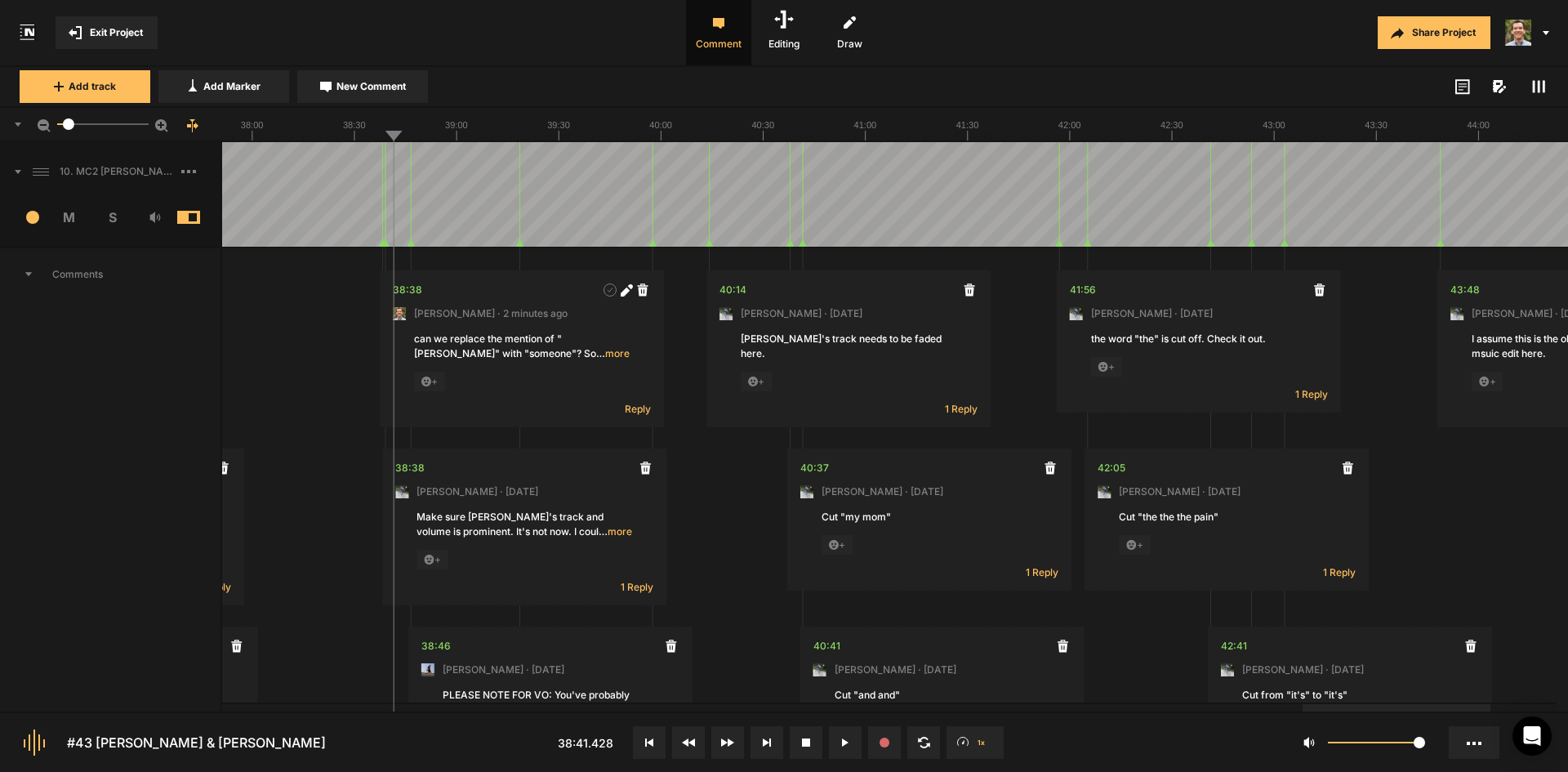
click at [1092, 66] on nt-app-toolbar "Exit Project Comment Editing Draw Share Project" at bounding box center [784, 33] width 1568 height 67
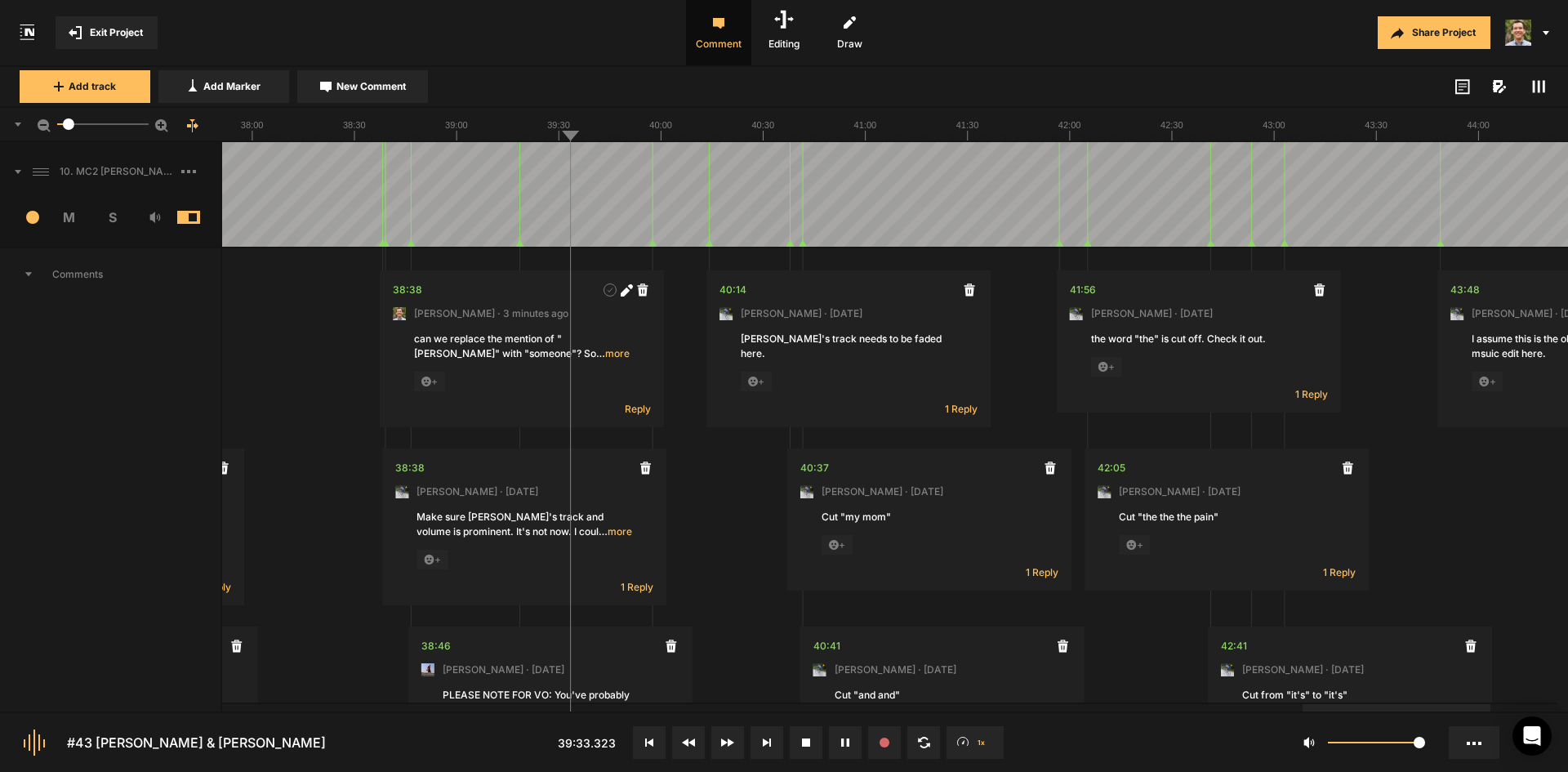
click at [623, 285] on icon at bounding box center [625, 290] width 12 height 12
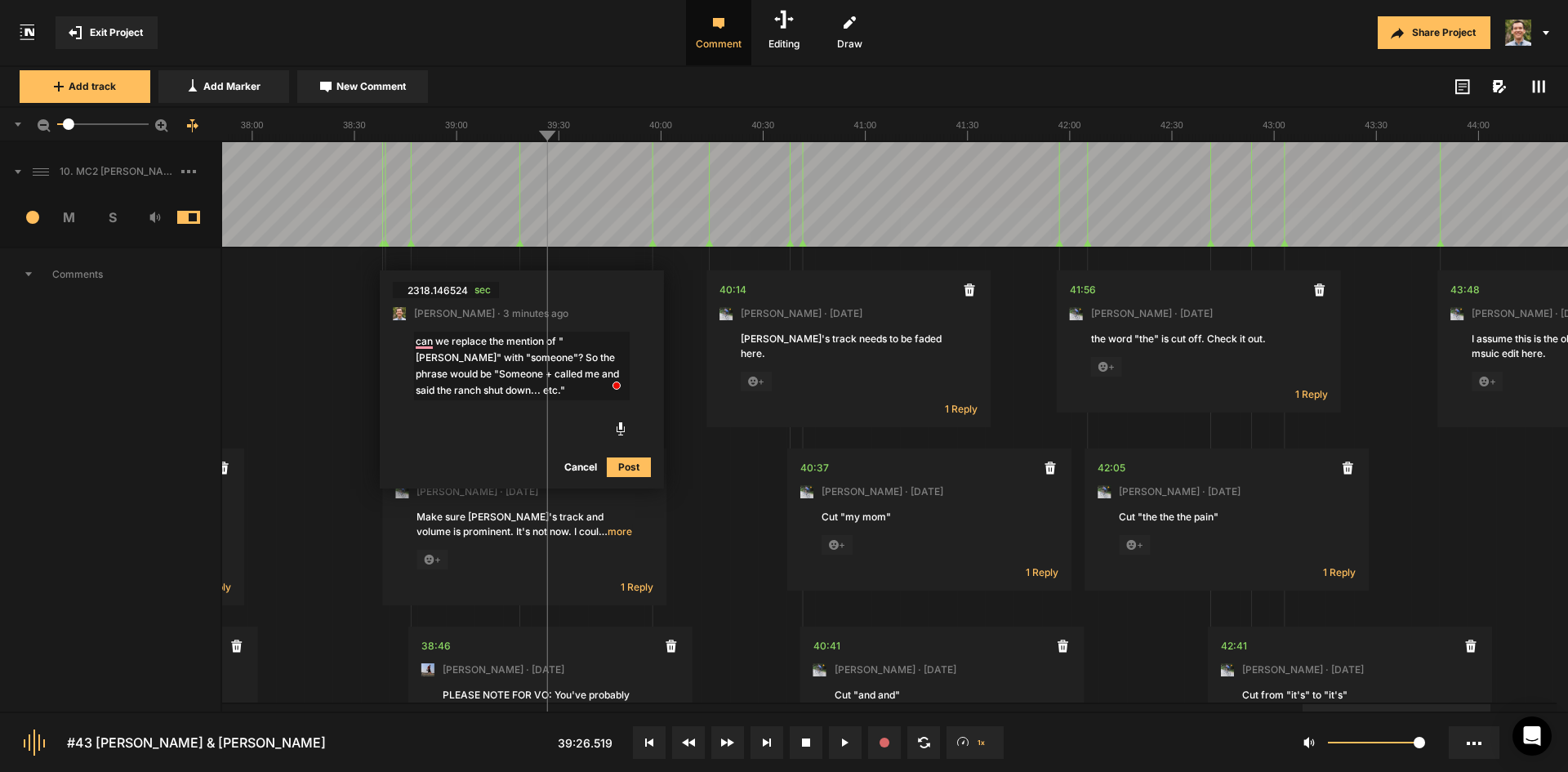
drag, startPoint x: 464, startPoint y: 356, endPoint x: 498, endPoint y: 360, distance: 34.2
click at [464, 355] on textarea "can we replace the mention of "[PERSON_NAME]" with "someone"? So the phrase wou…" at bounding box center [522, 366] width 216 height 69
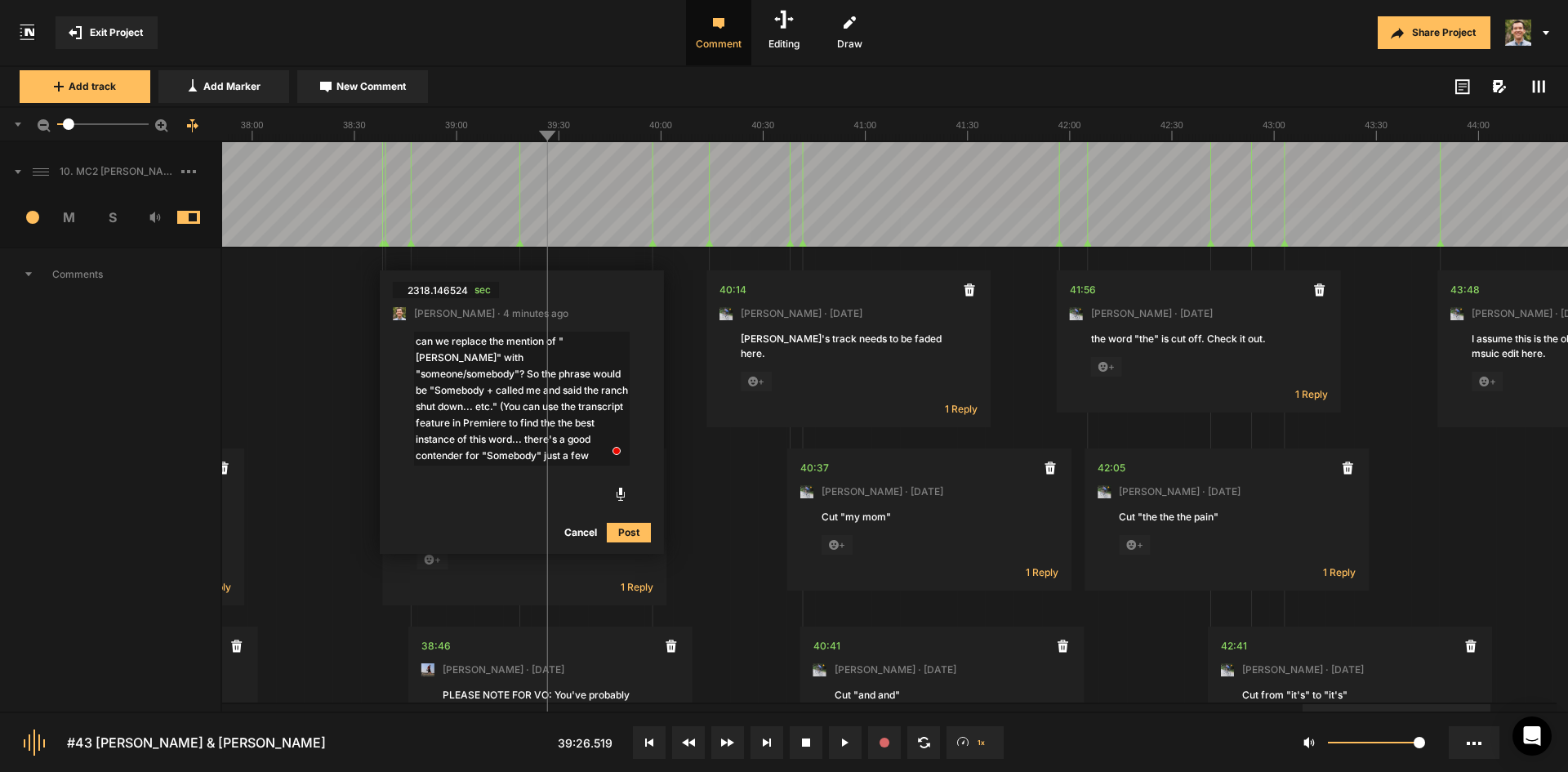
type textarea "can we replace the mention of "[PERSON_NAME]" with "someone/somebody"? So the p…"
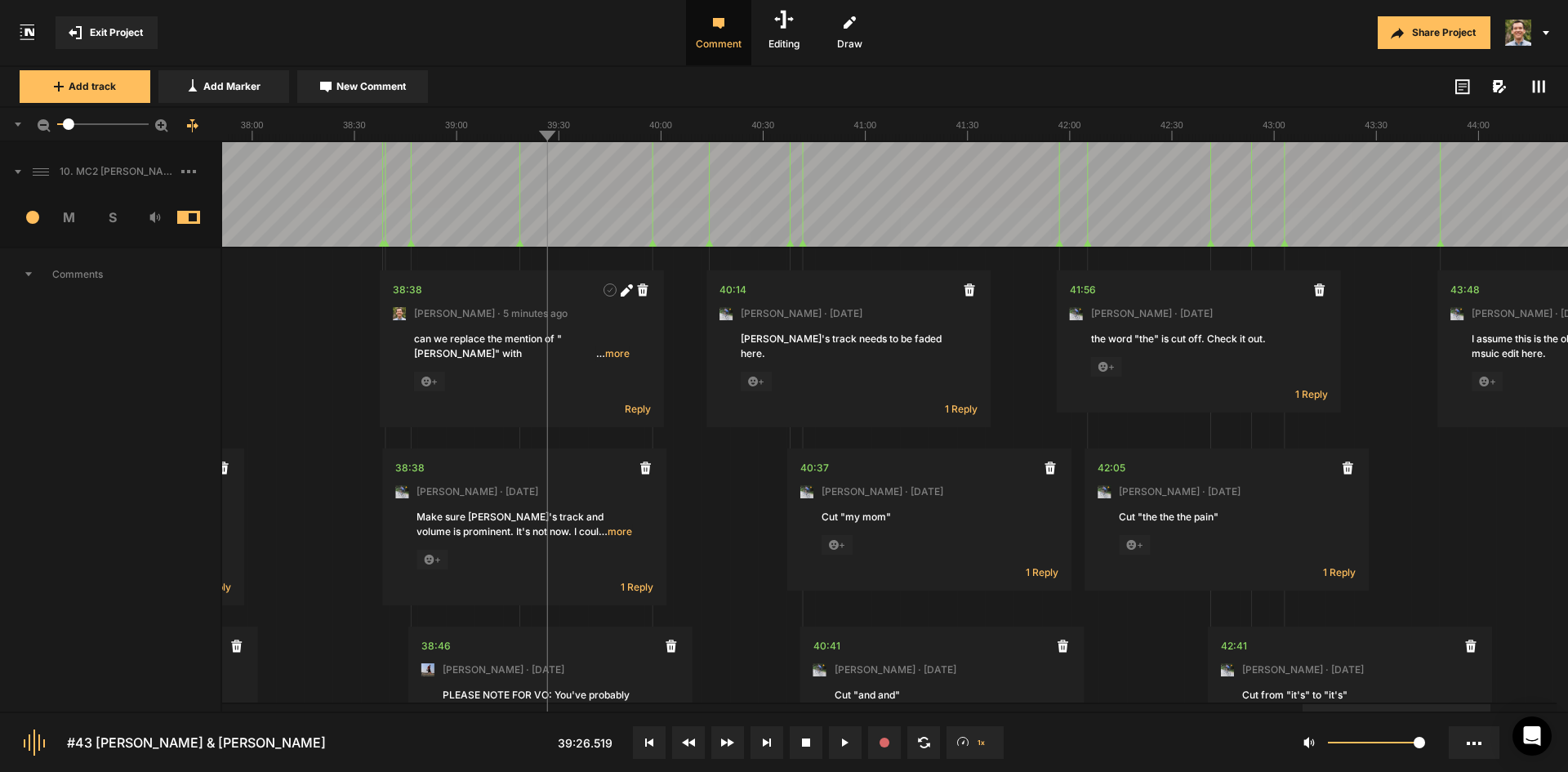
click at [990, 43] on div "Share Project" at bounding box center [1241, 33] width 653 height 65
click at [484, 134] on line at bounding box center [484, 137] width 0 height 7
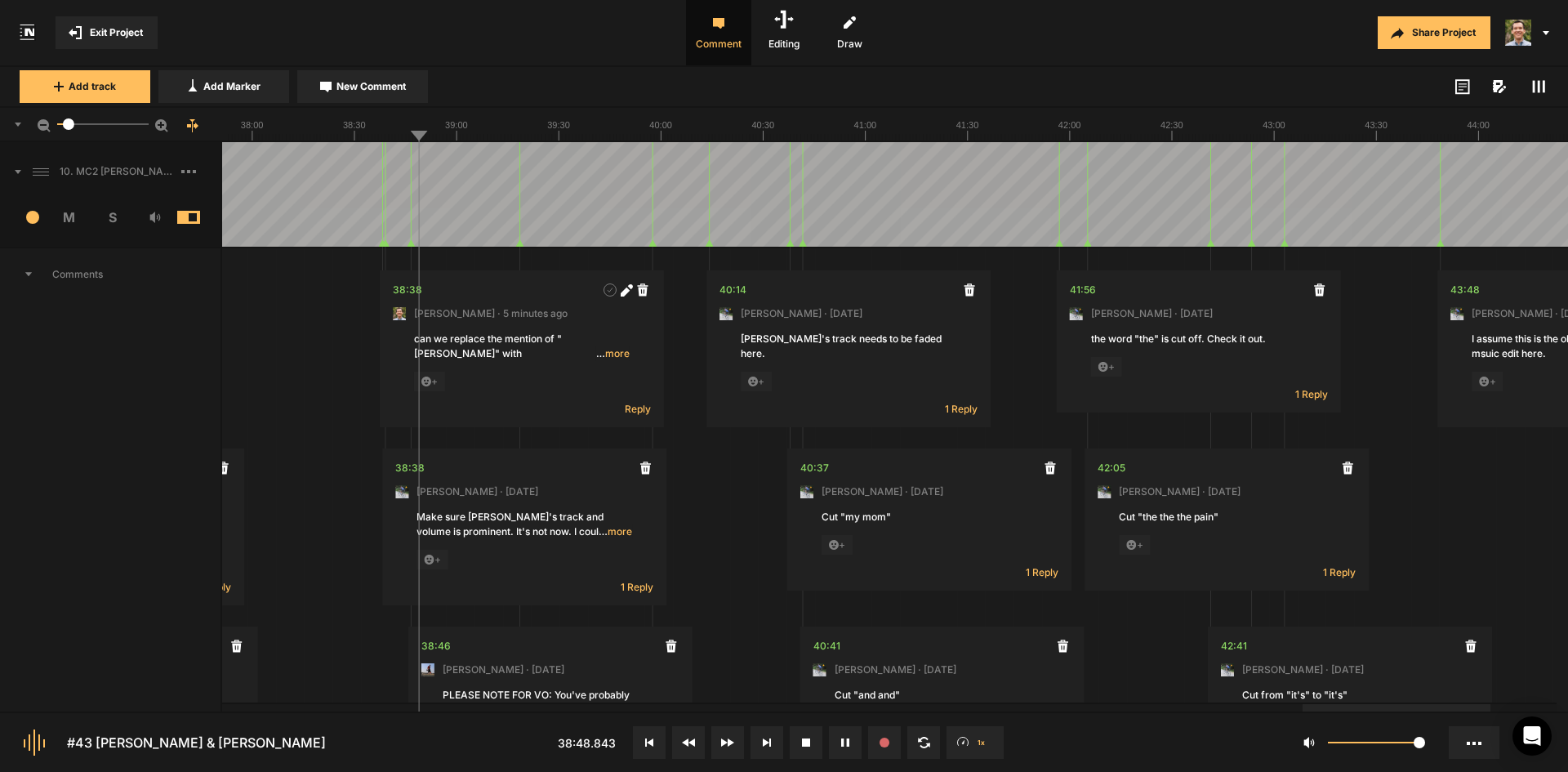
click at [402, 136] on line at bounding box center [402, 137] width 0 height 7
click at [1007, 67] on div "Add track Add Marker New Comment Color: Tags:" at bounding box center [784, 87] width 1568 height 41
click at [1286, 42] on div "Share Project" at bounding box center [1241, 33] width 653 height 65
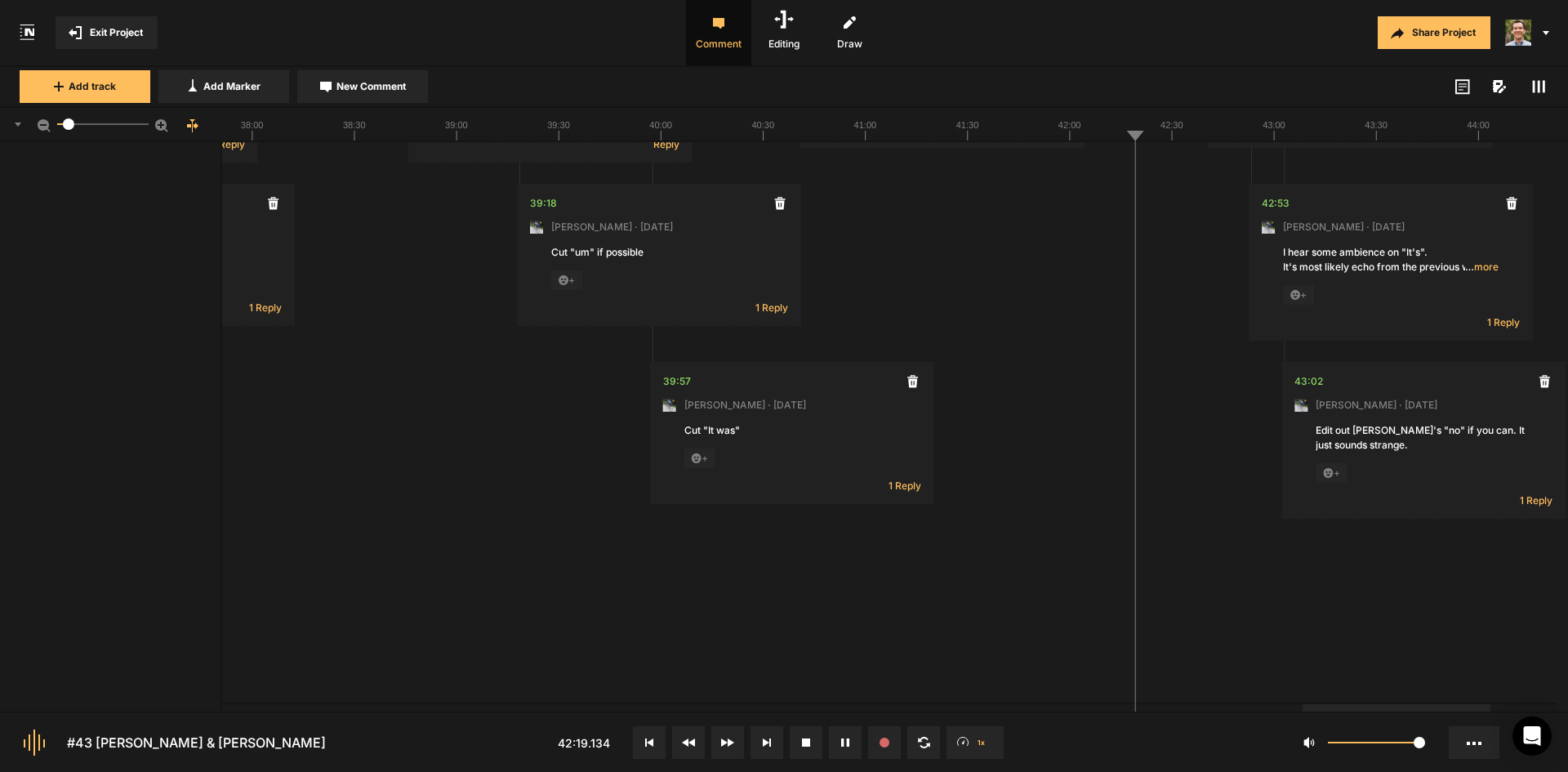
scroll to position [653, 0]
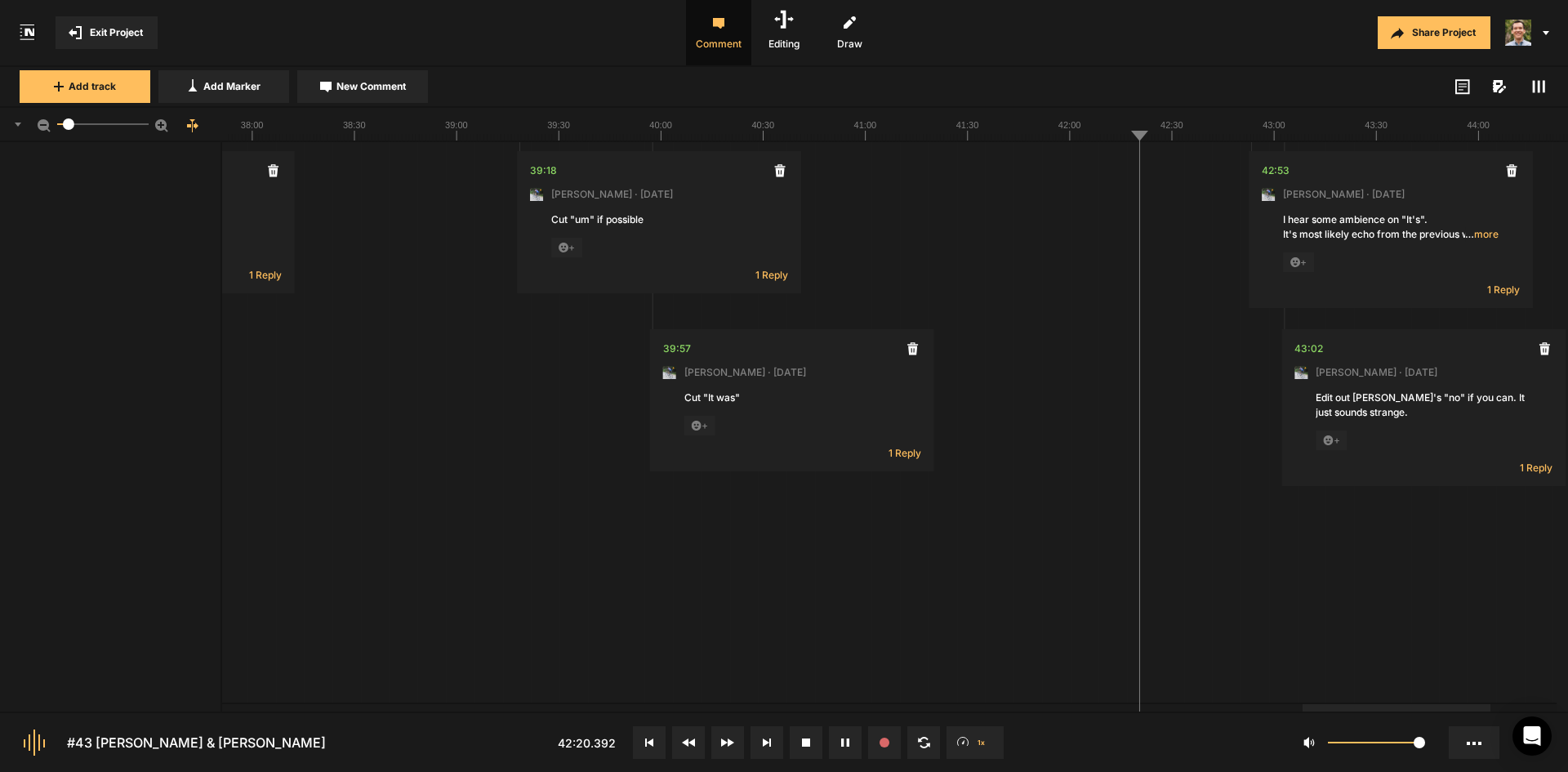
click at [847, 740] on icon at bounding box center [848, 742] width 3 height 8
